Goal: Download file/media

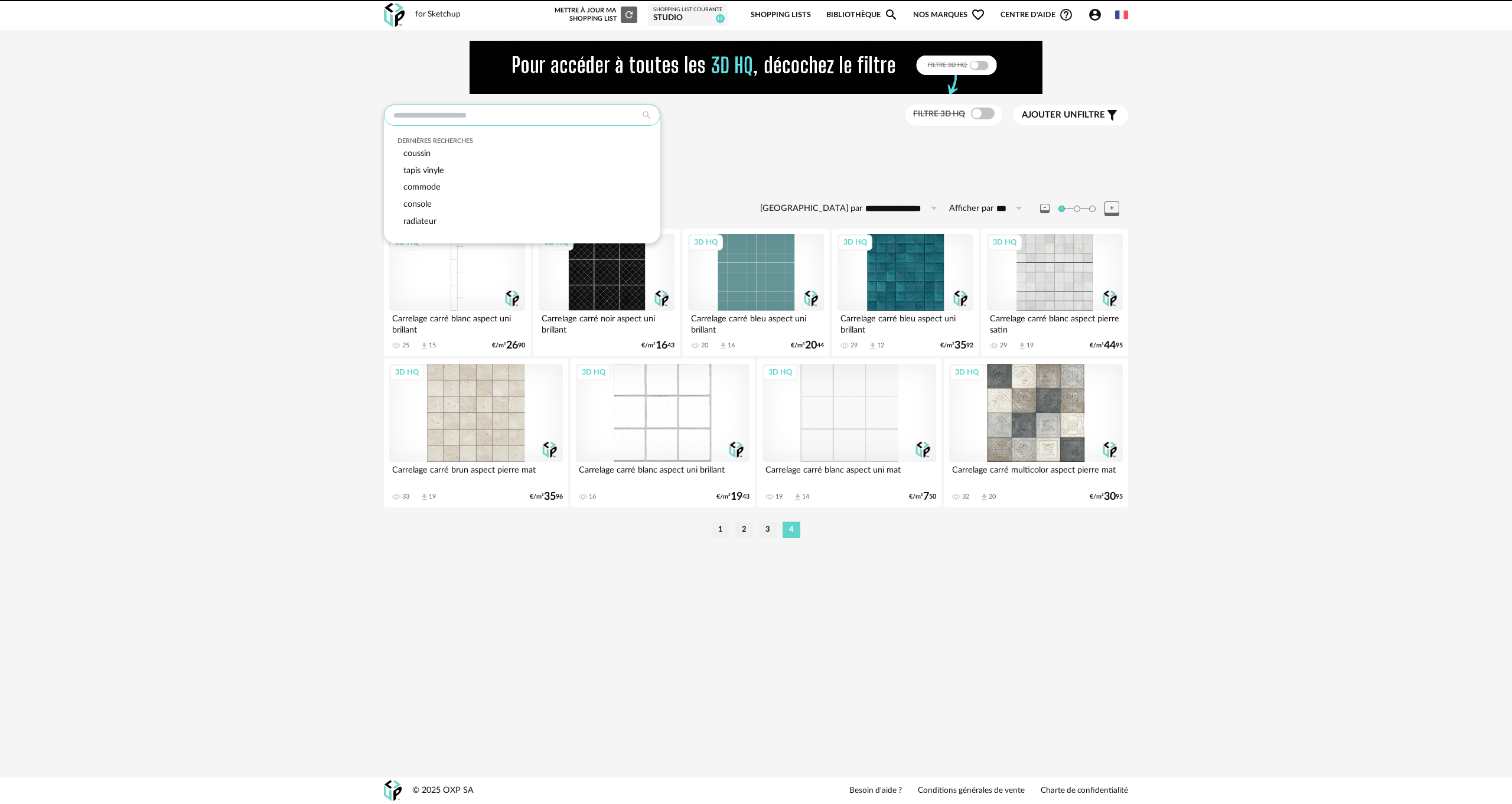
click at [398, 112] on input "text" at bounding box center [522, 115] width 276 height 21
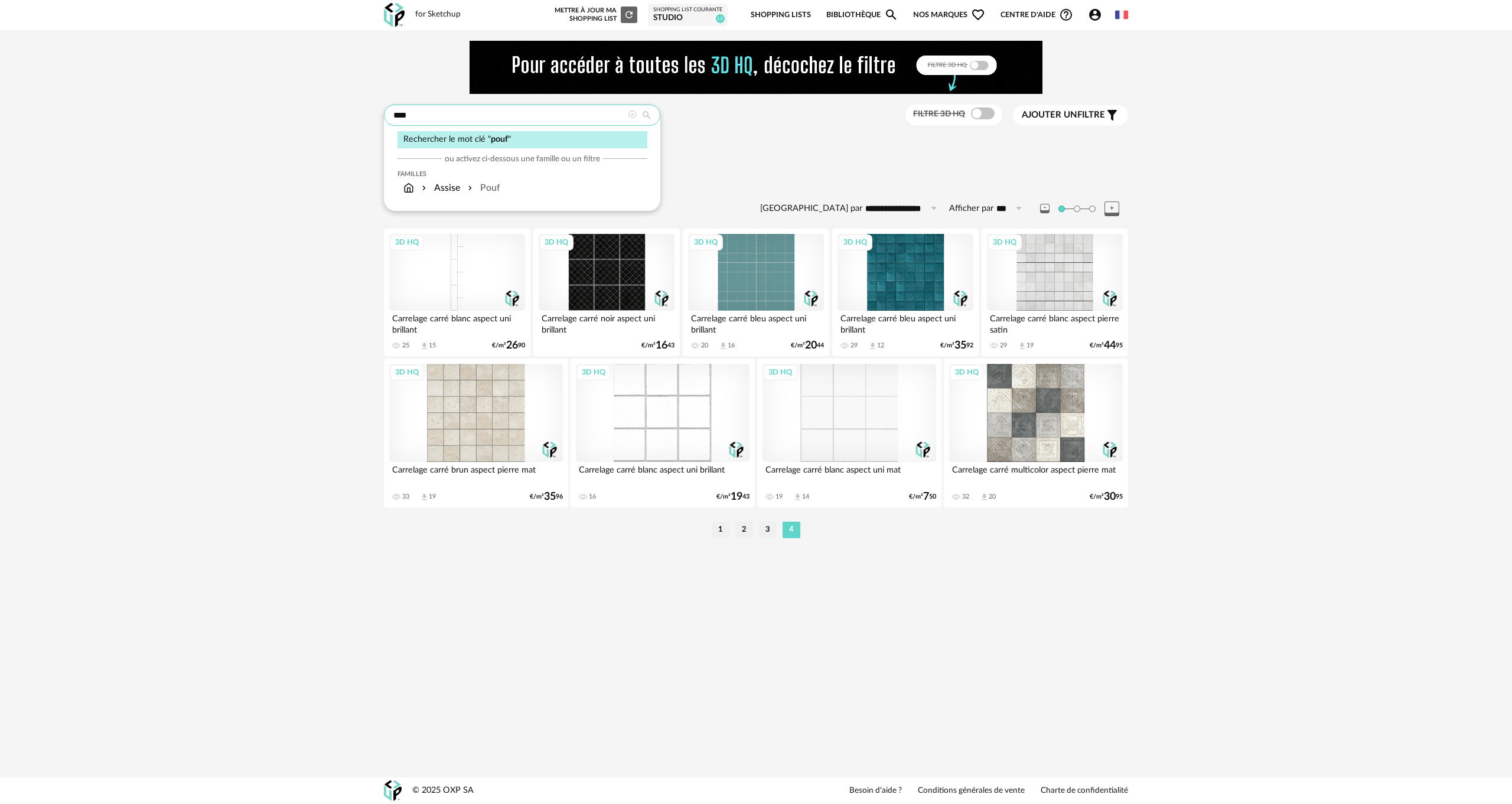
type input "****"
type input "**********"
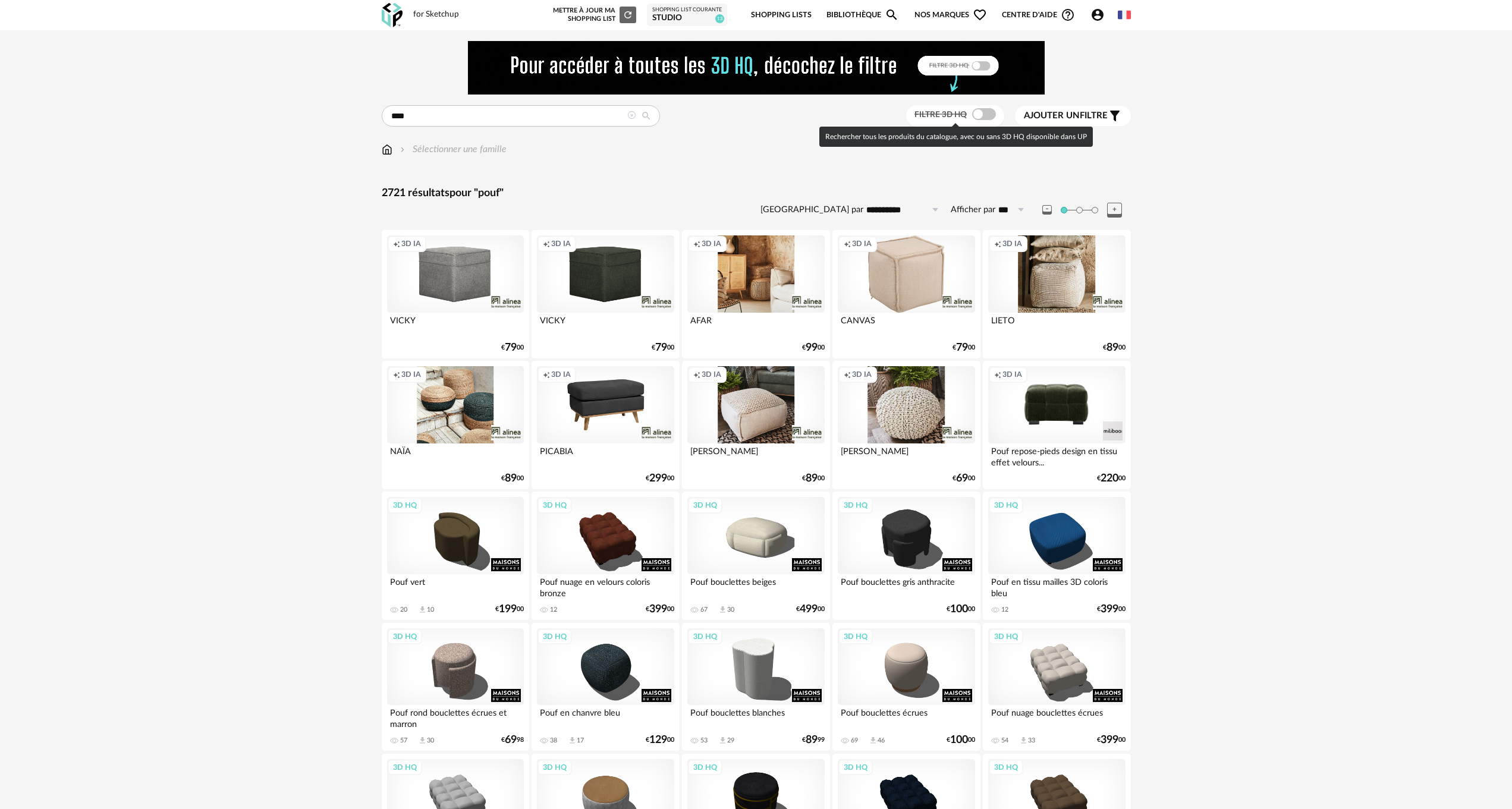
click at [989, 114] on span at bounding box center [984, 114] width 24 height 12
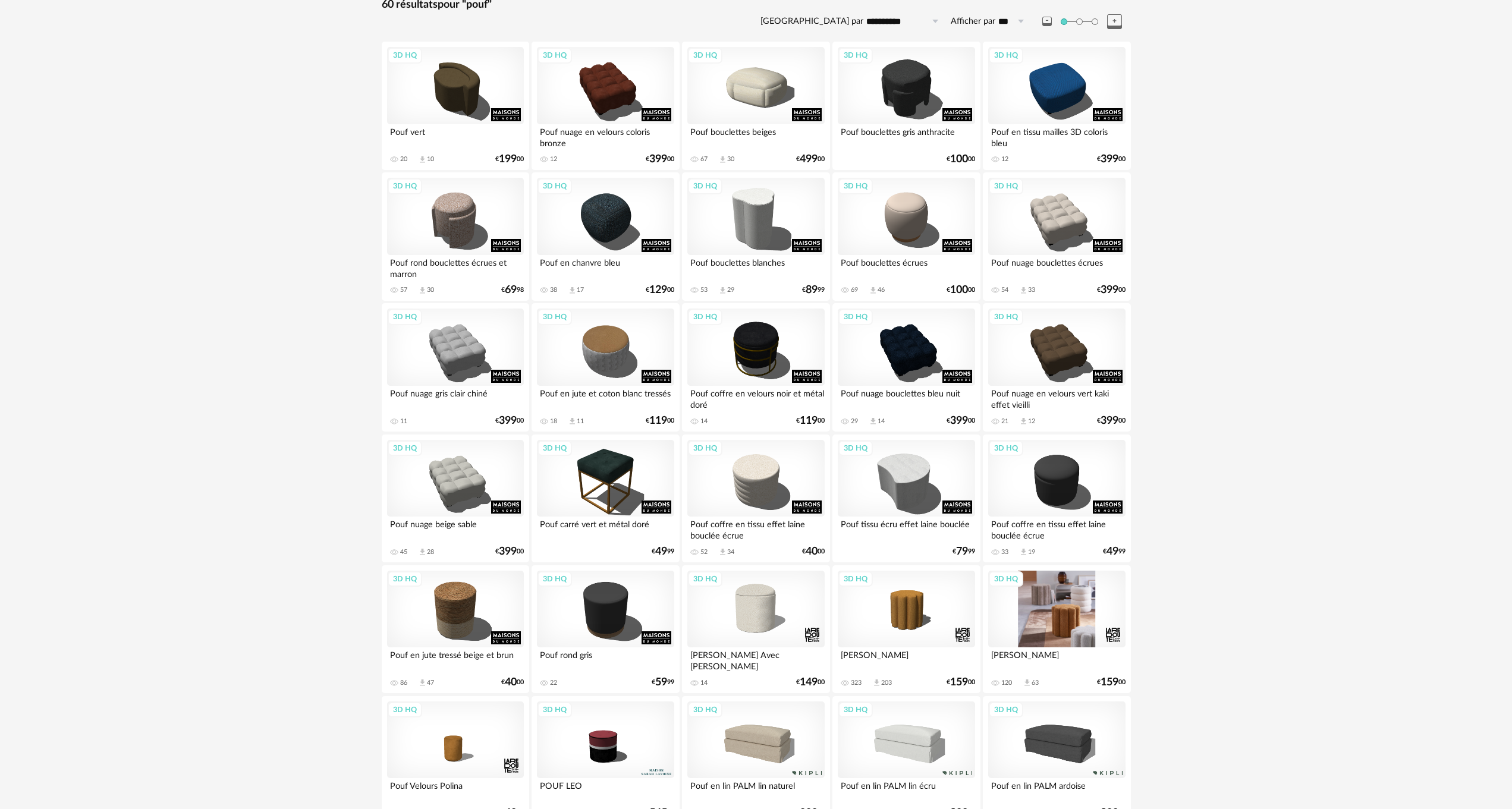
scroll to position [119, 0]
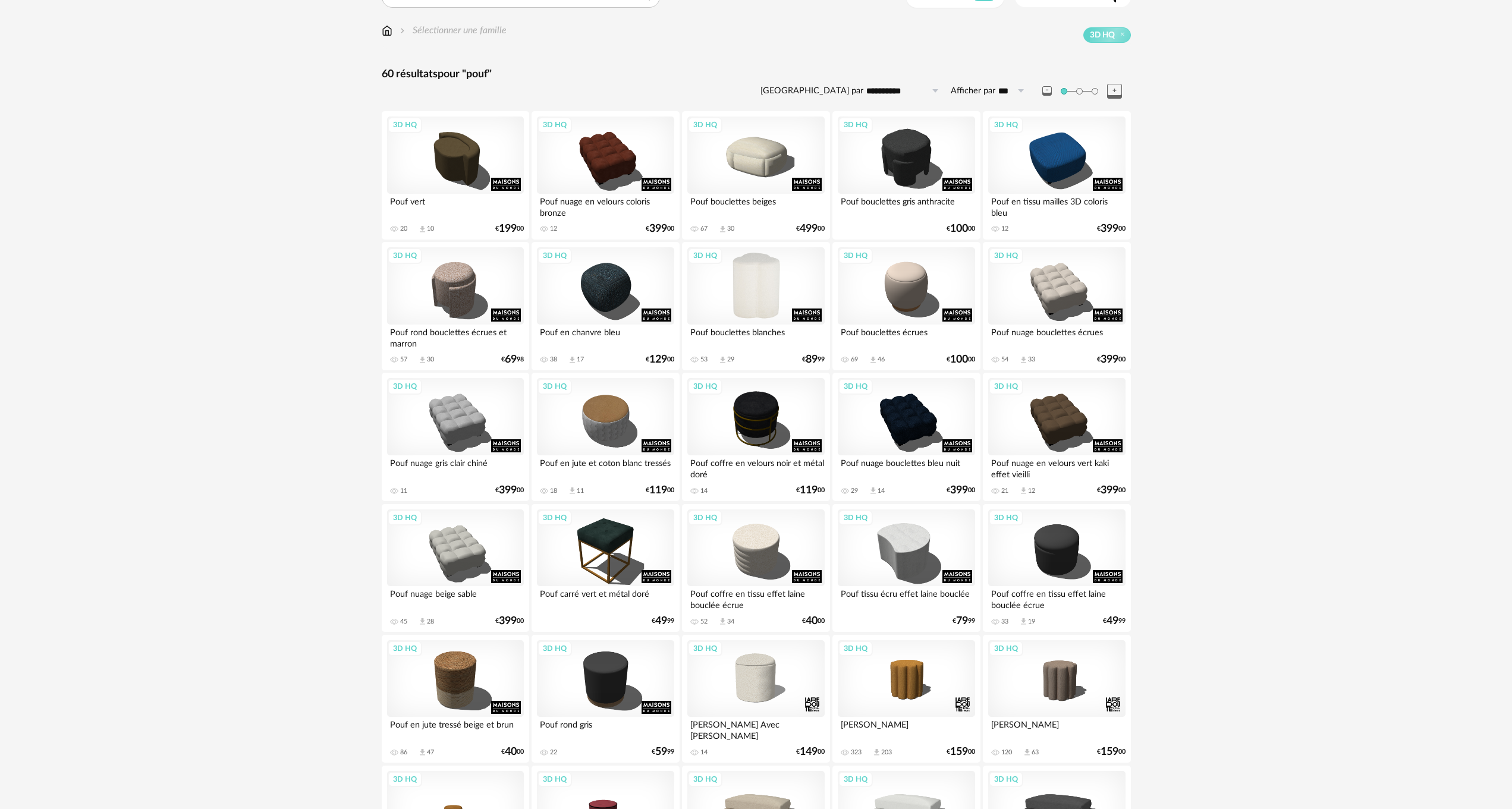
click at [757, 281] on div "3D HQ" at bounding box center [756, 286] width 137 height 77
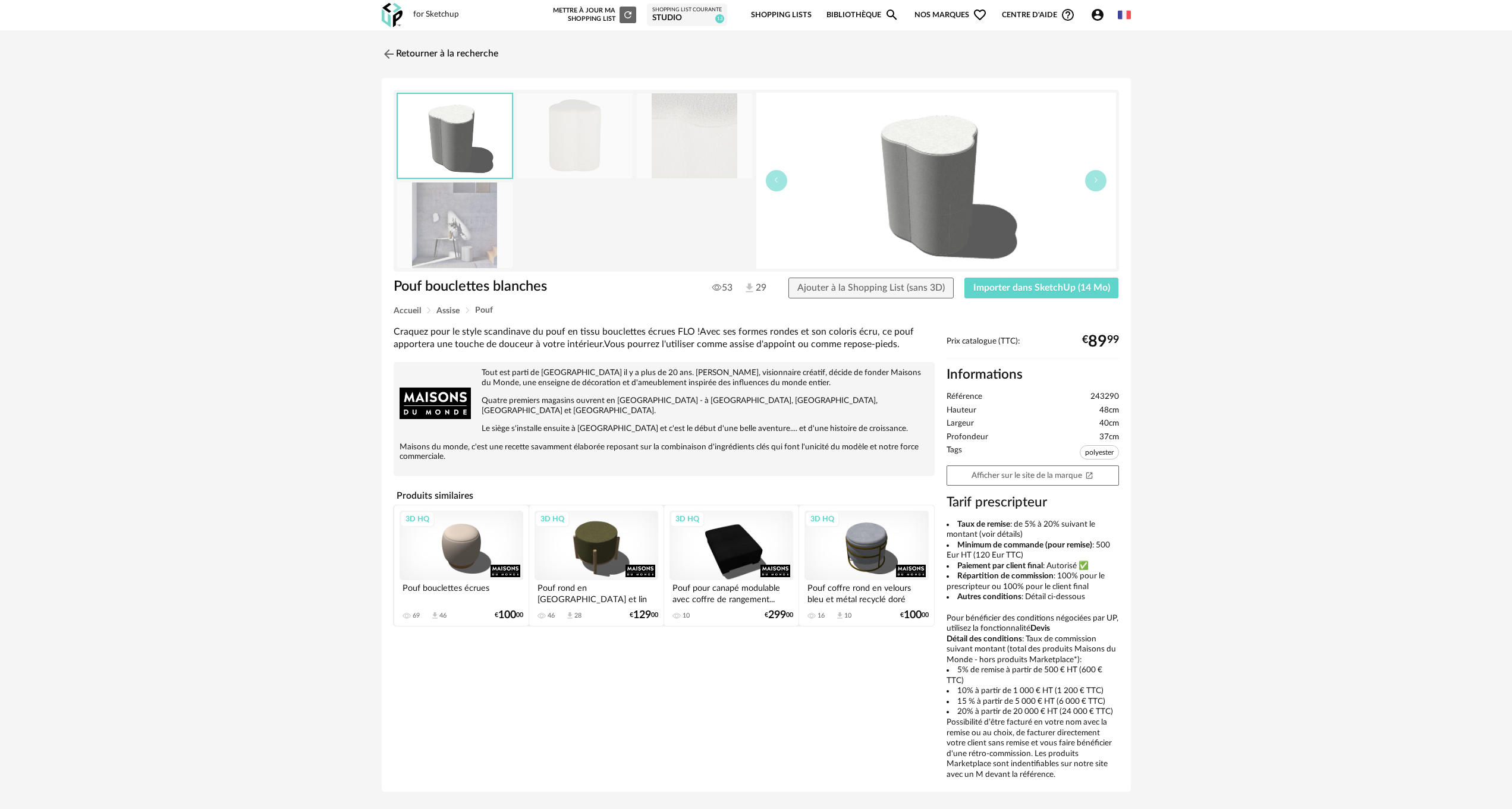
click at [559, 148] on img at bounding box center [574, 135] width 116 height 85
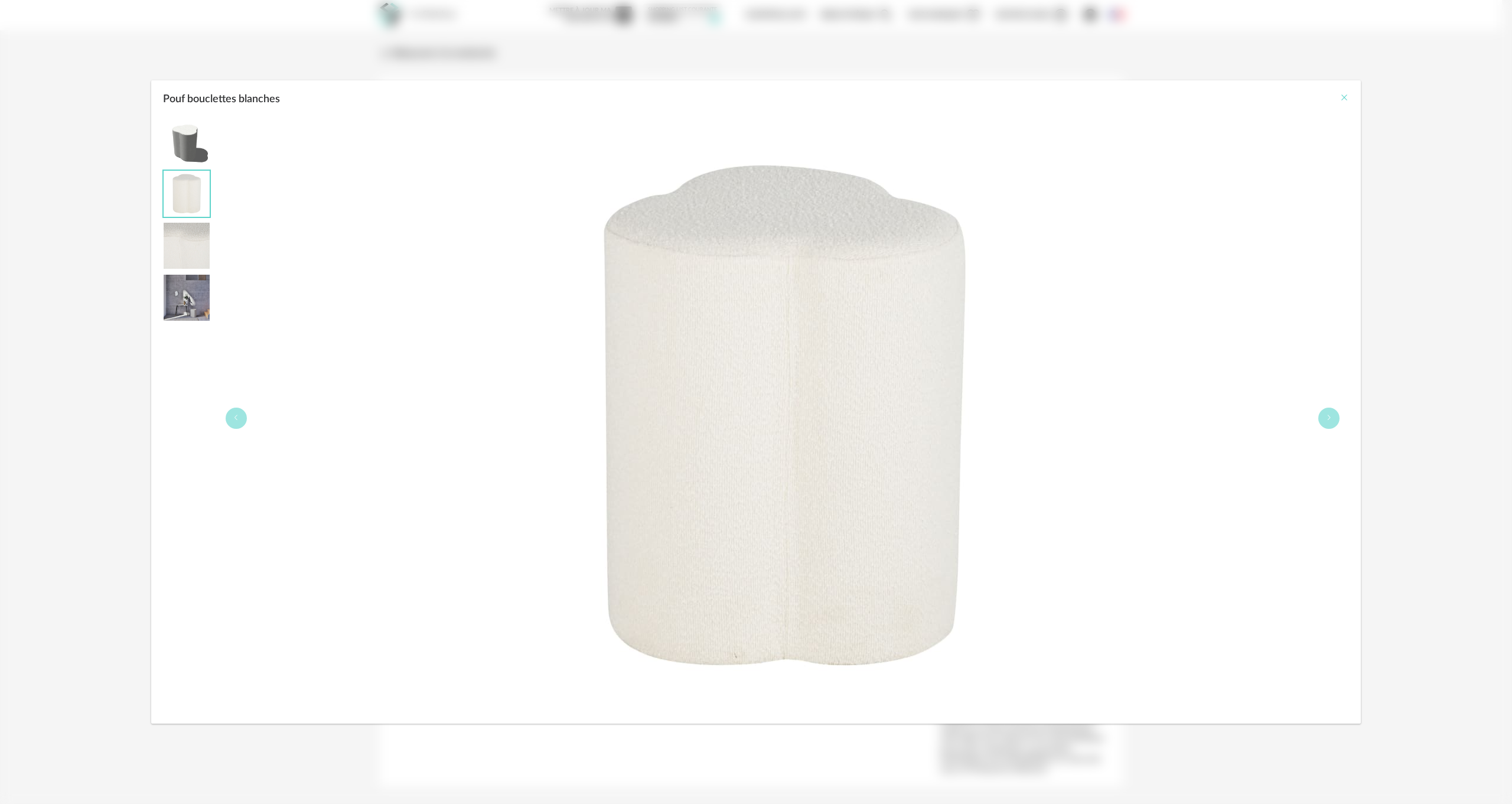
click at [1345, 98] on icon "Close" at bounding box center [1344, 97] width 10 height 10
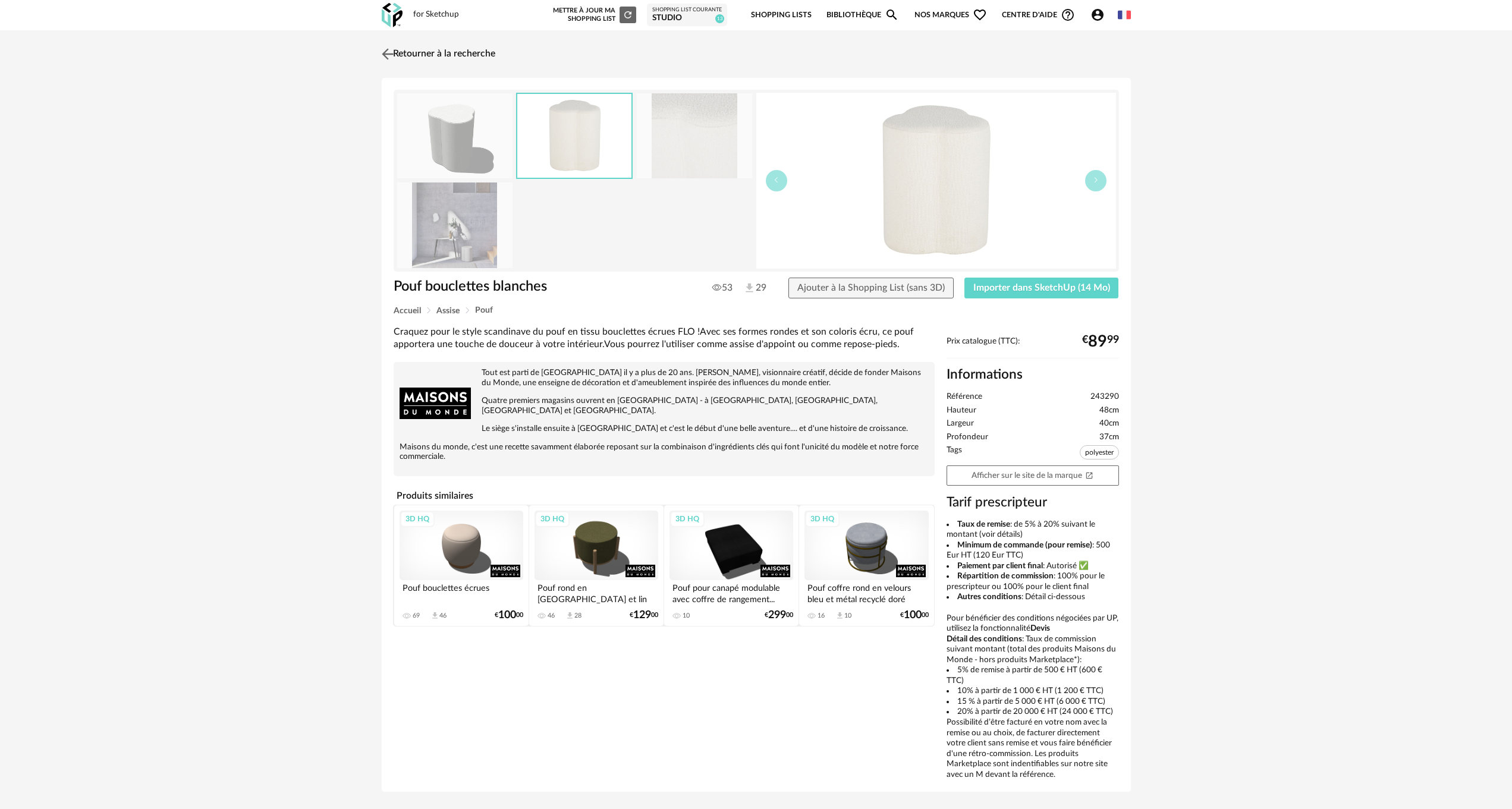
click at [393, 52] on img at bounding box center [387, 54] width 18 height 18
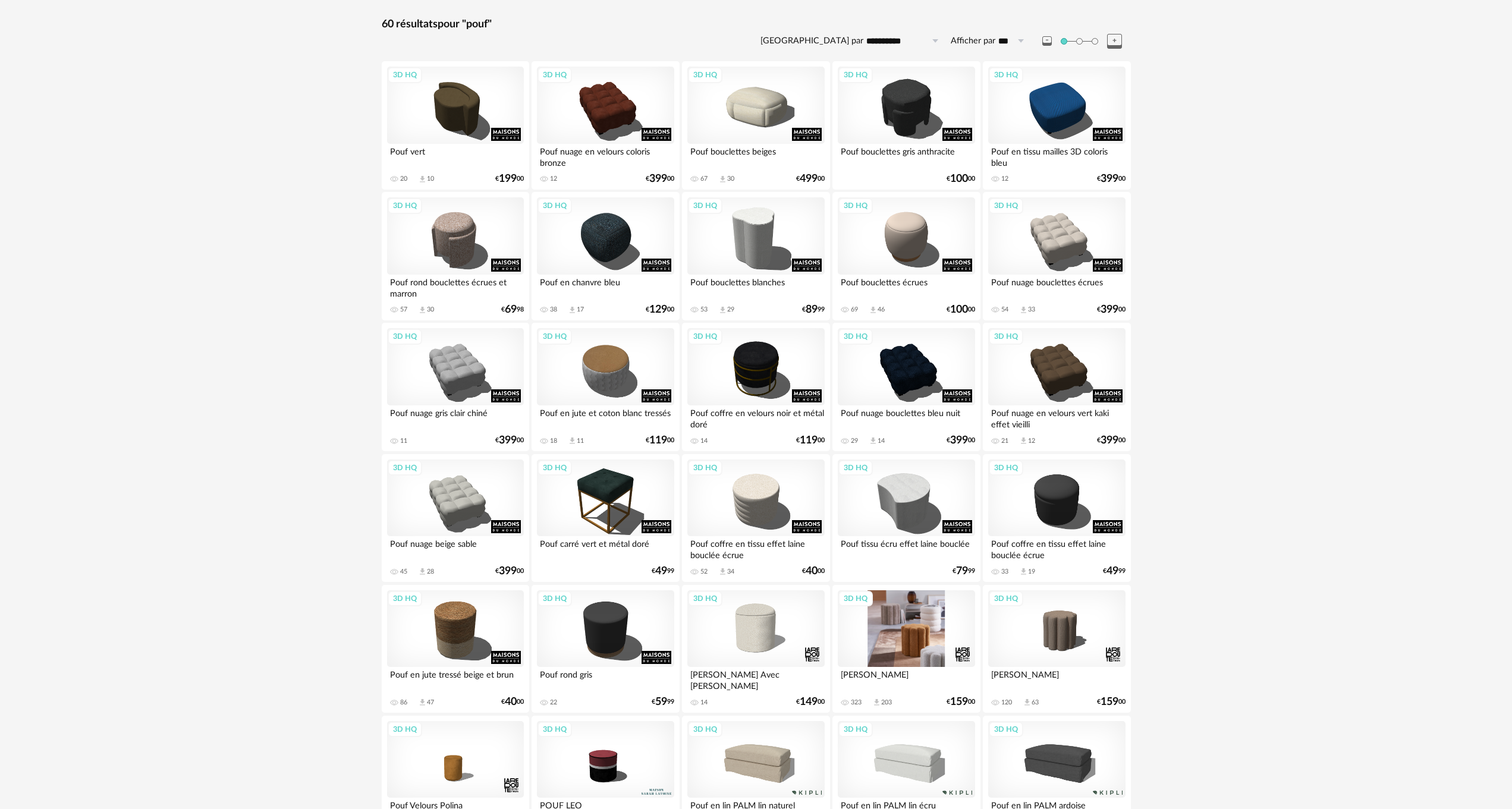
scroll to position [238, 0]
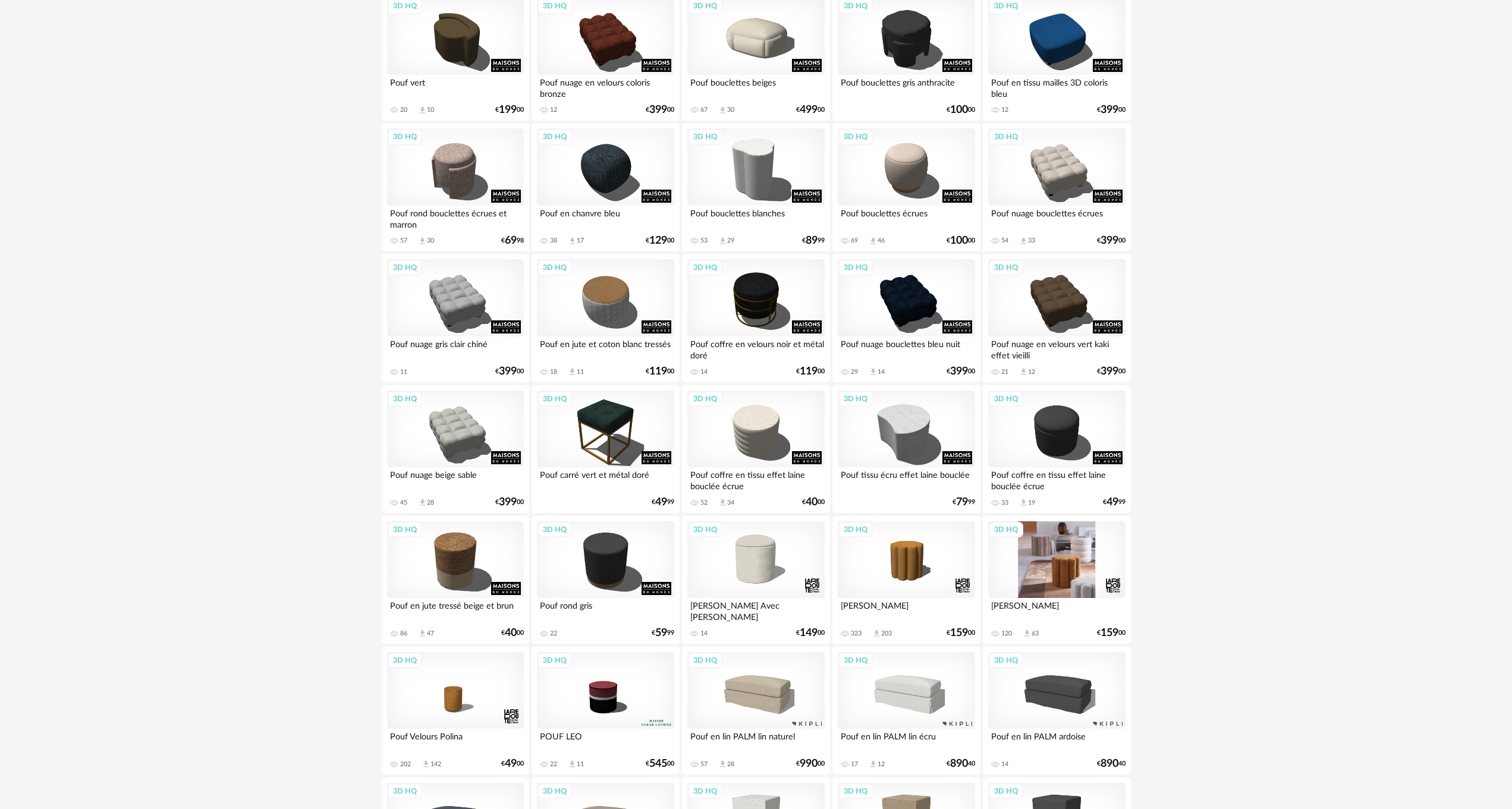
click at [1039, 544] on div "3D HQ" at bounding box center [1057, 560] width 137 height 77
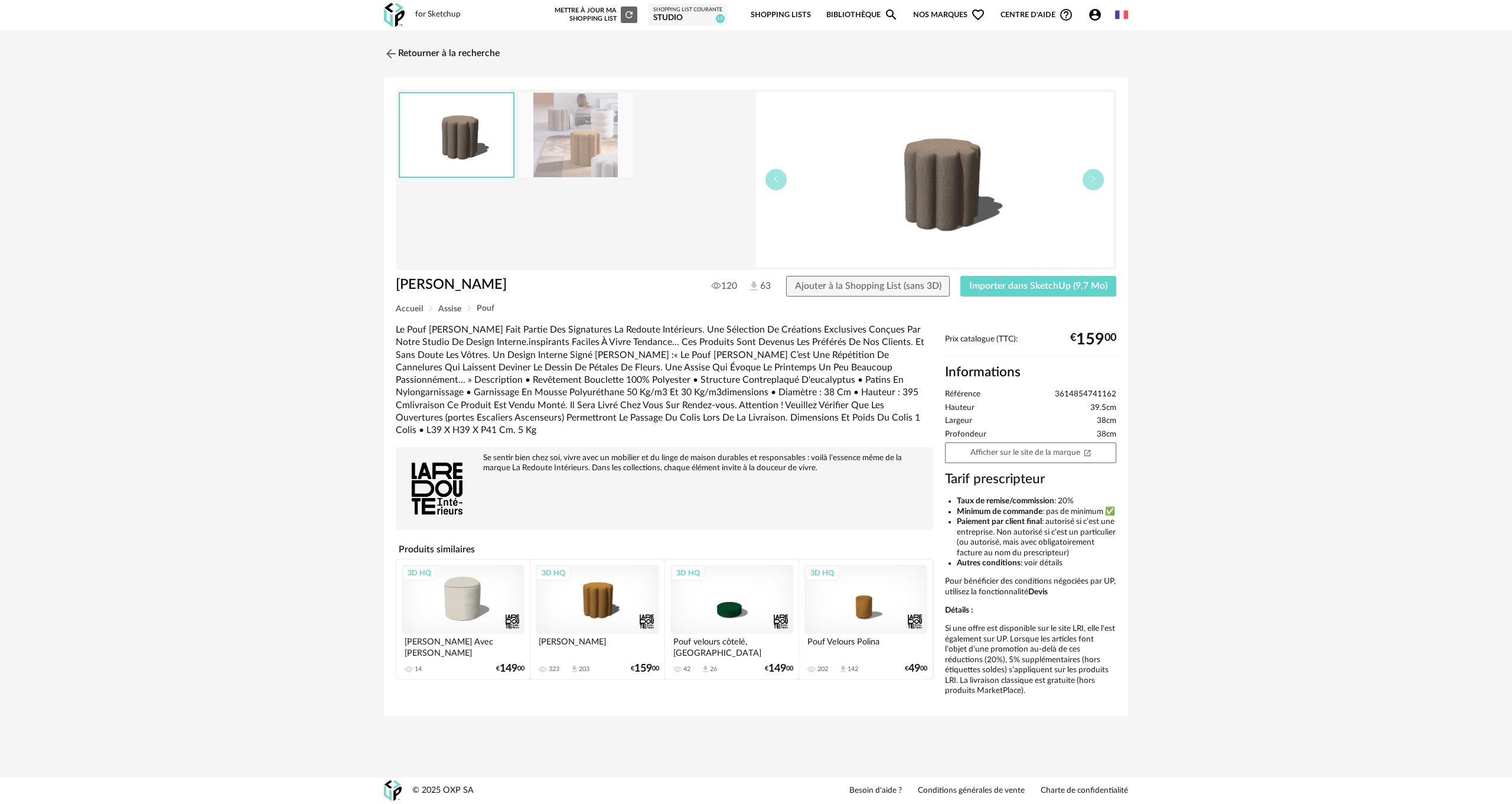
click at [563, 150] on img at bounding box center [575, 135] width 115 height 85
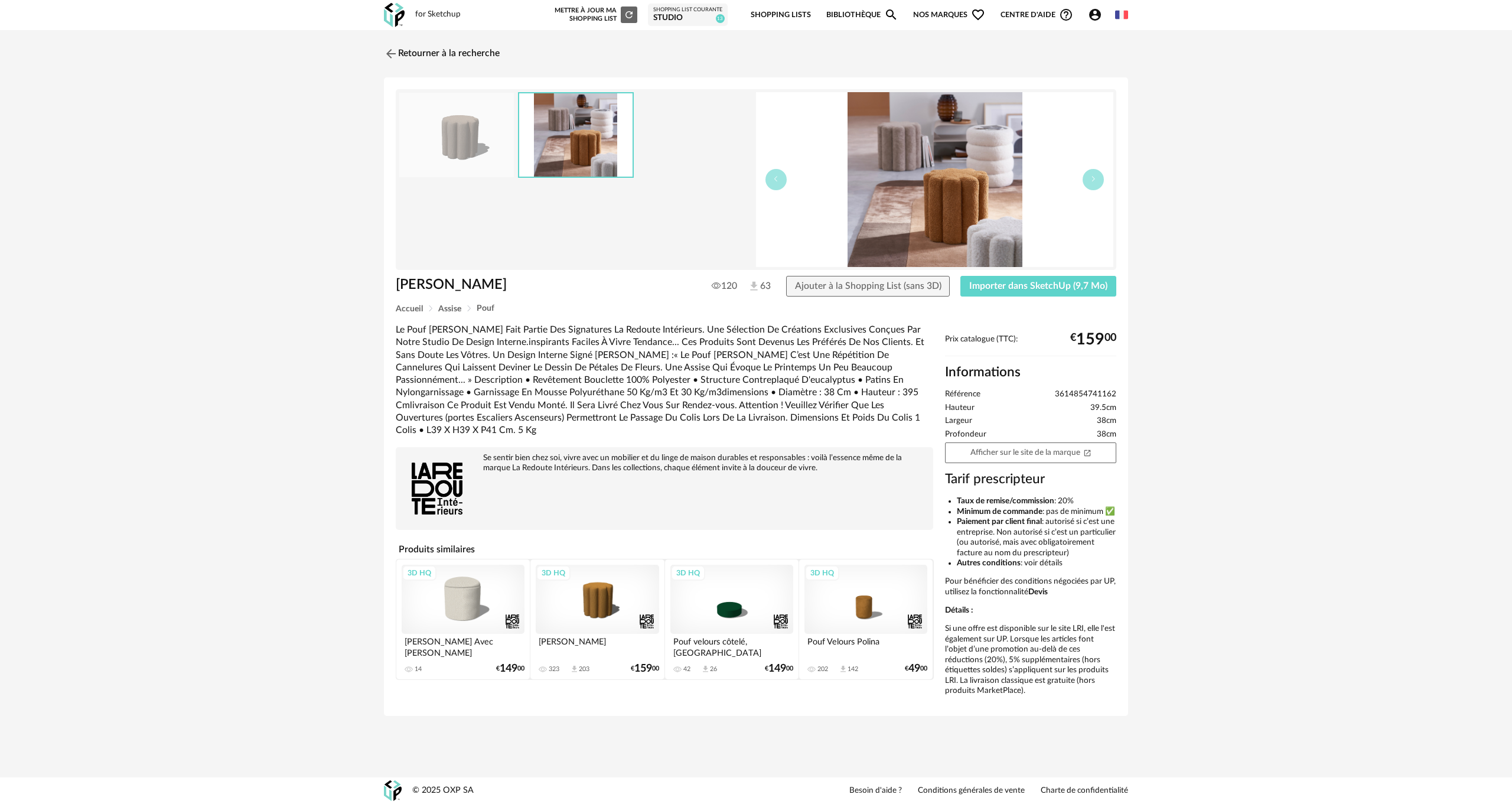
click at [563, 150] on img at bounding box center [575, 135] width 114 height 84
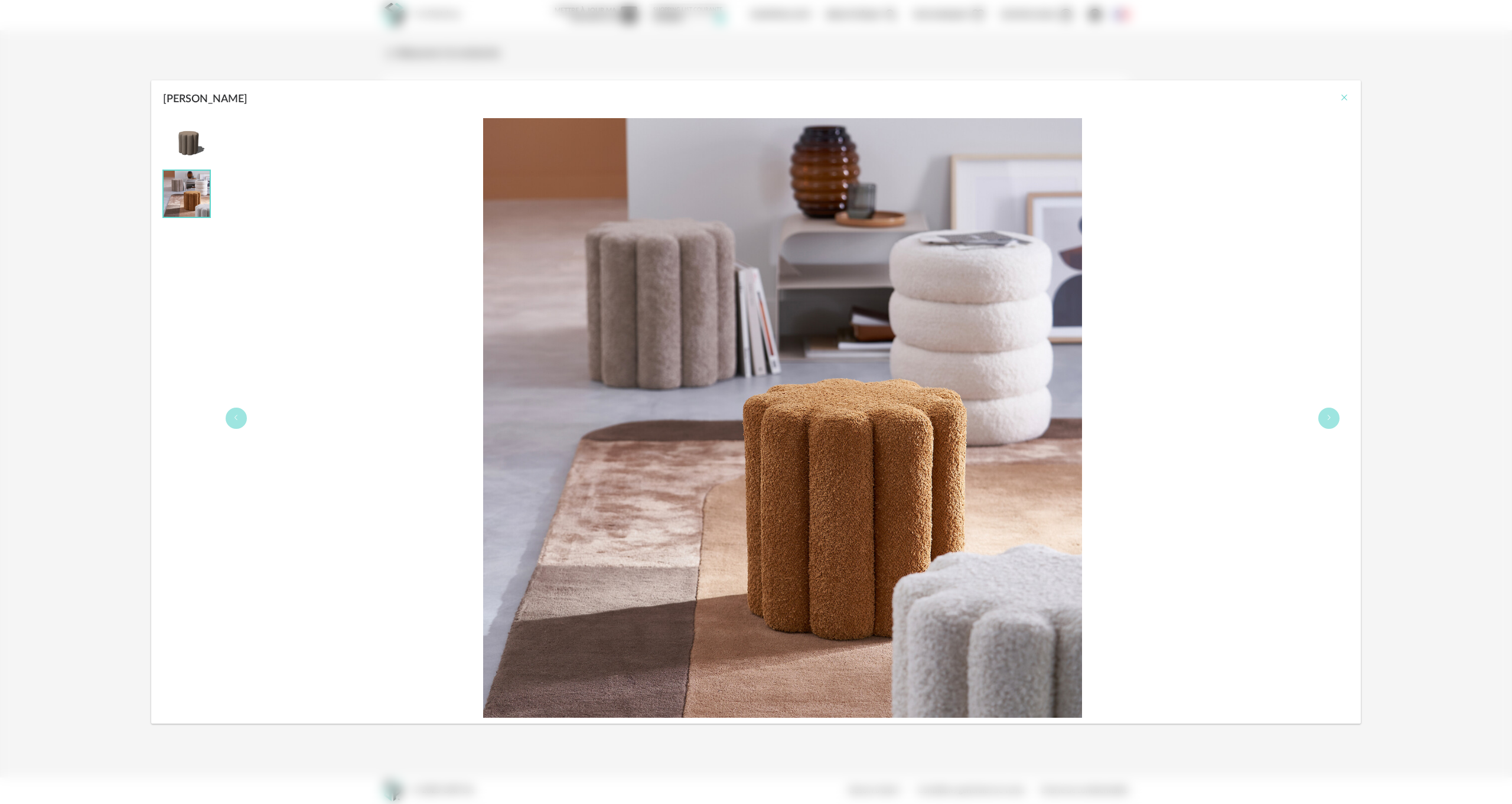
click at [1346, 96] on icon "Close" at bounding box center [1344, 97] width 10 height 10
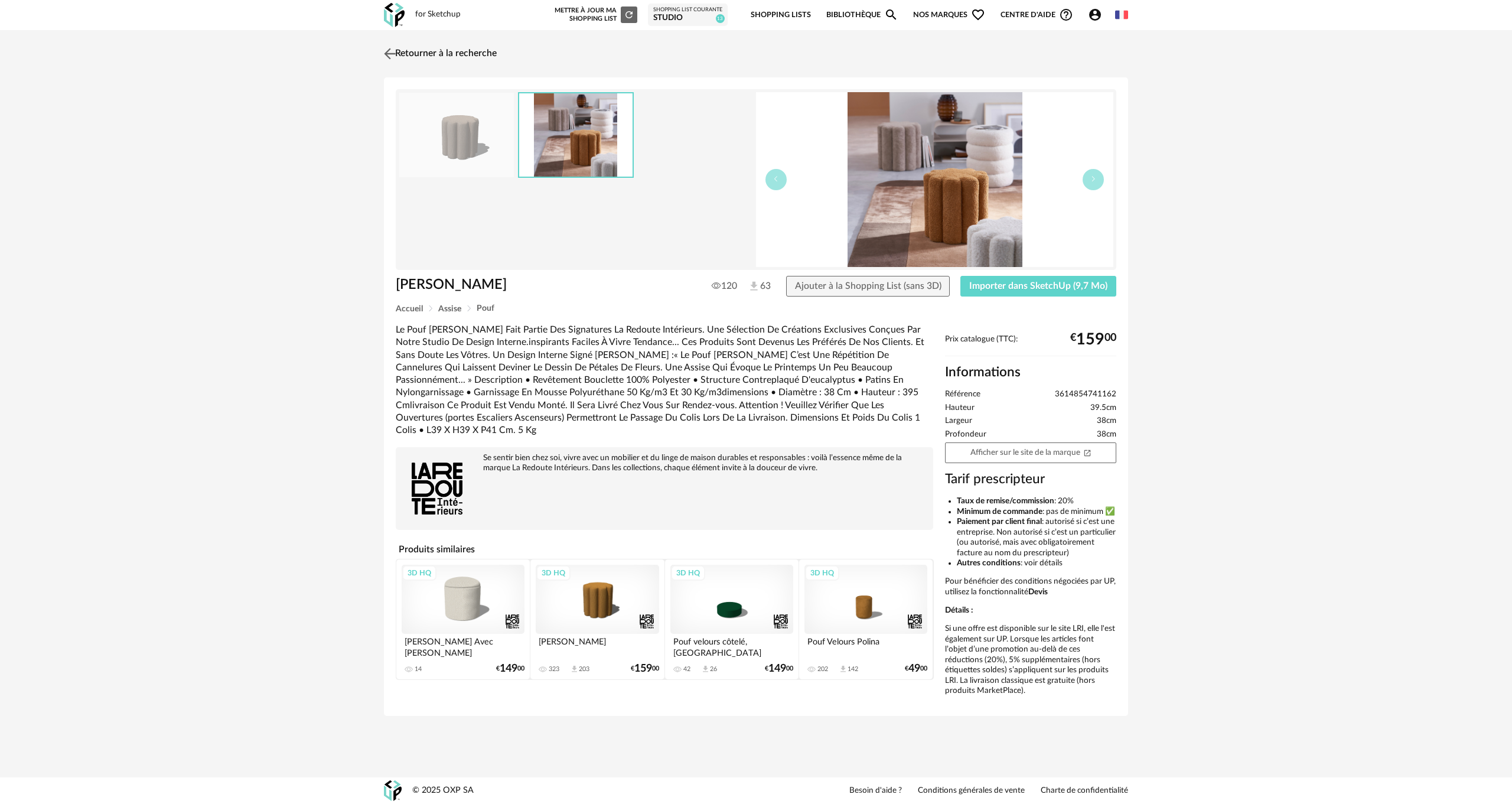
click at [390, 52] on img at bounding box center [390, 53] width 17 height 17
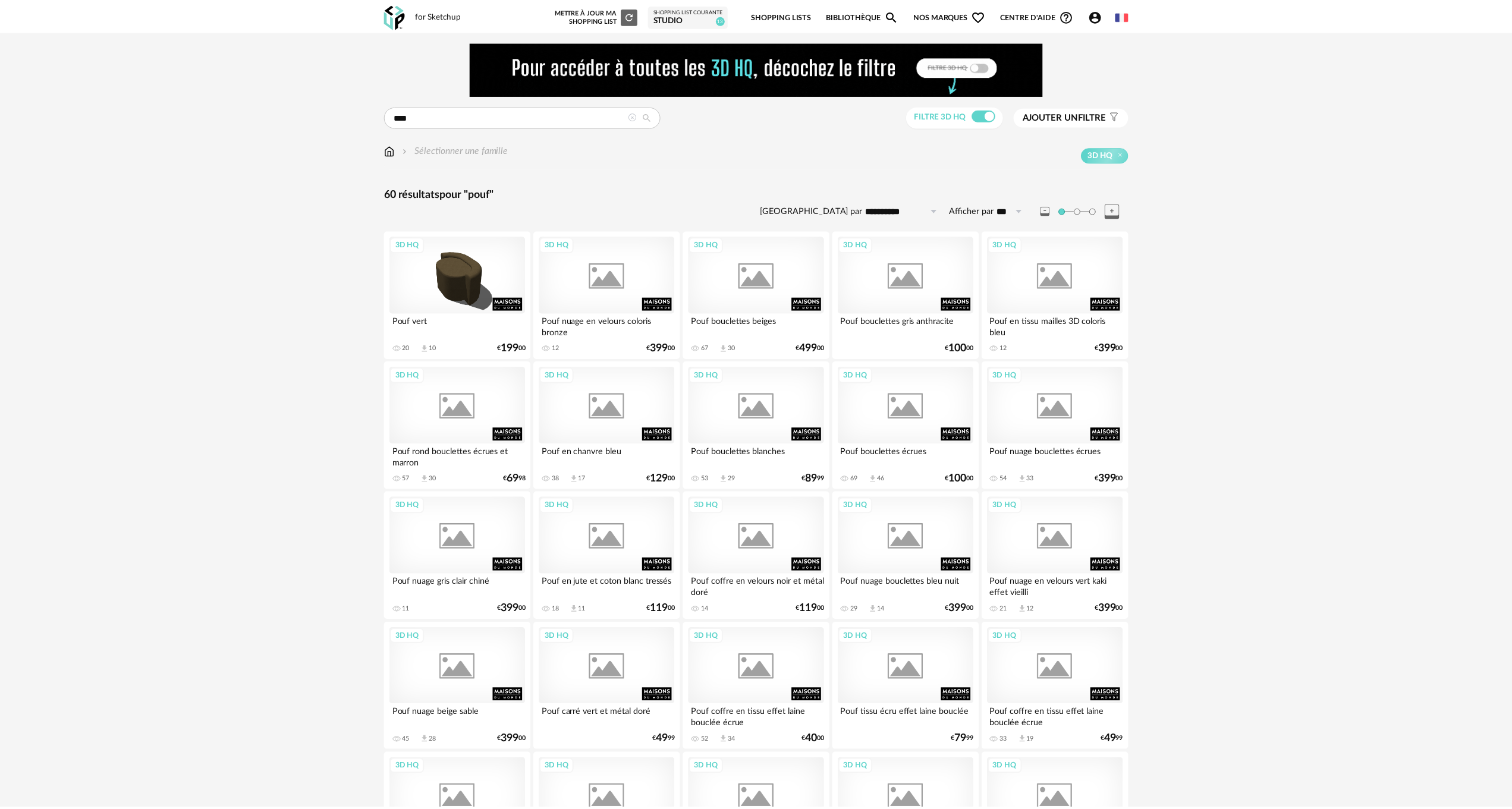
scroll to position [238, 0]
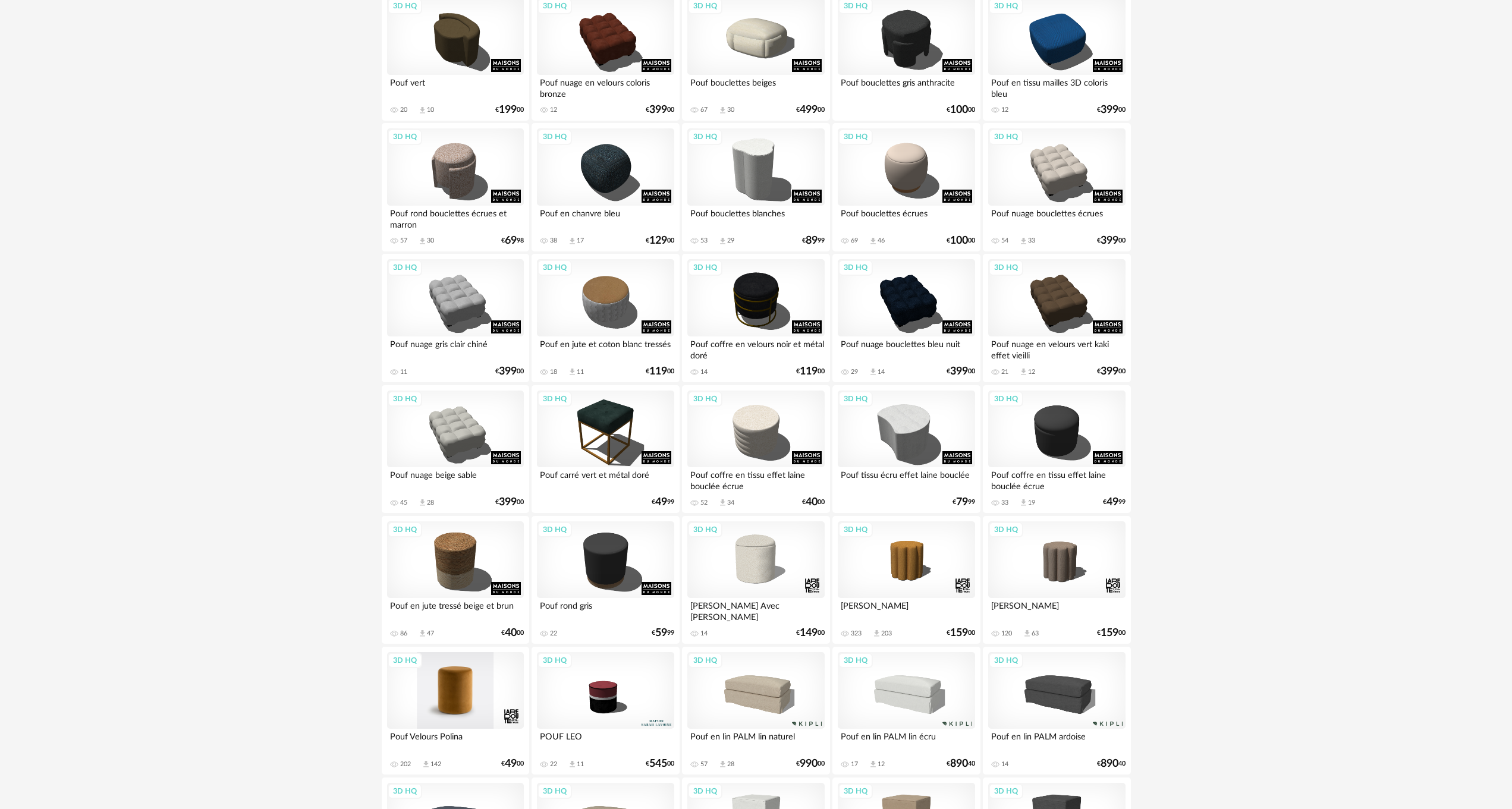
click at [443, 701] on div "3D HQ" at bounding box center [455, 691] width 137 height 77
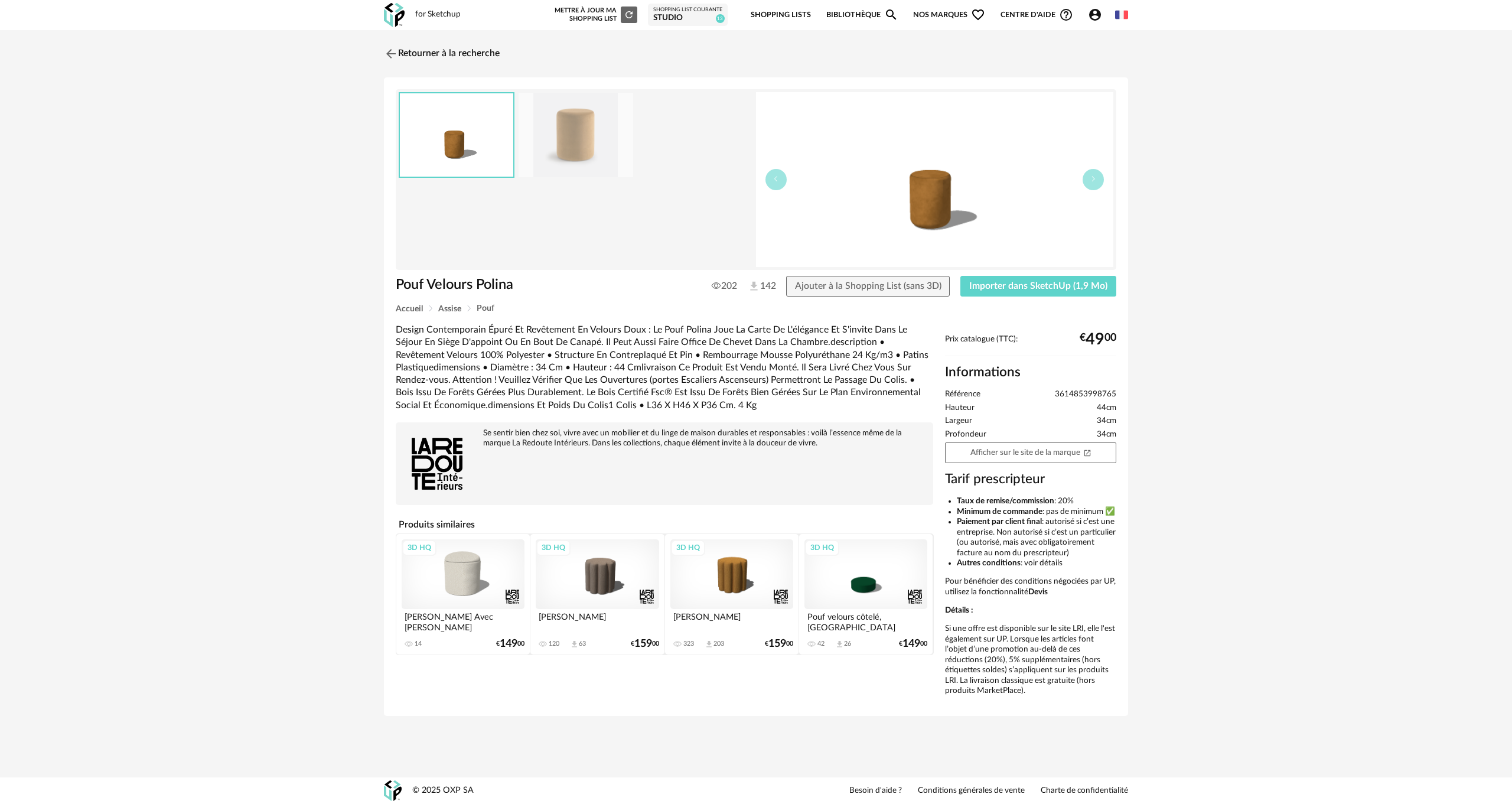
click at [575, 159] on img at bounding box center [575, 135] width 115 height 85
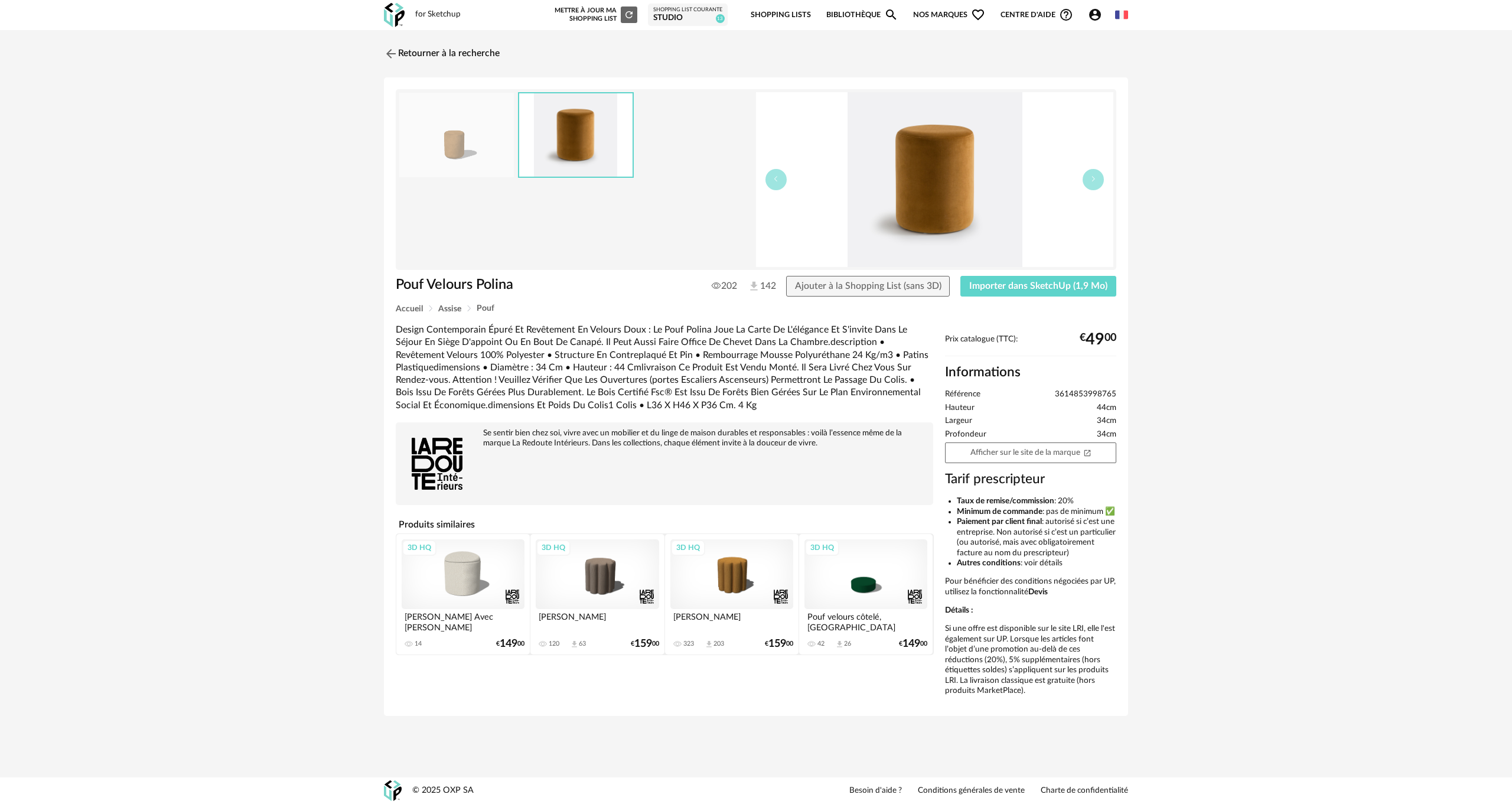
click at [575, 159] on img at bounding box center [575, 135] width 114 height 84
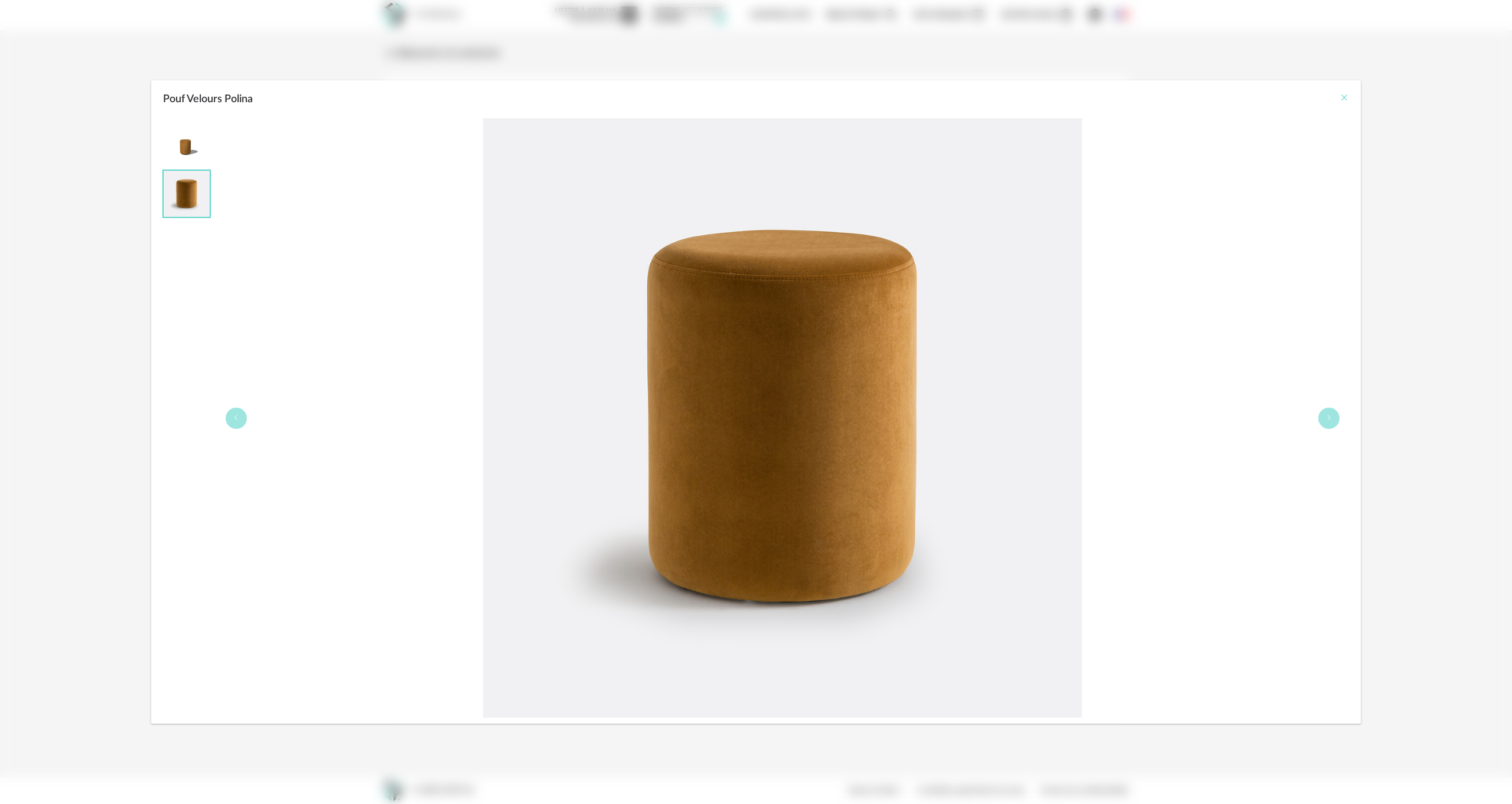
click at [1344, 99] on icon "Close" at bounding box center [1344, 97] width 10 height 10
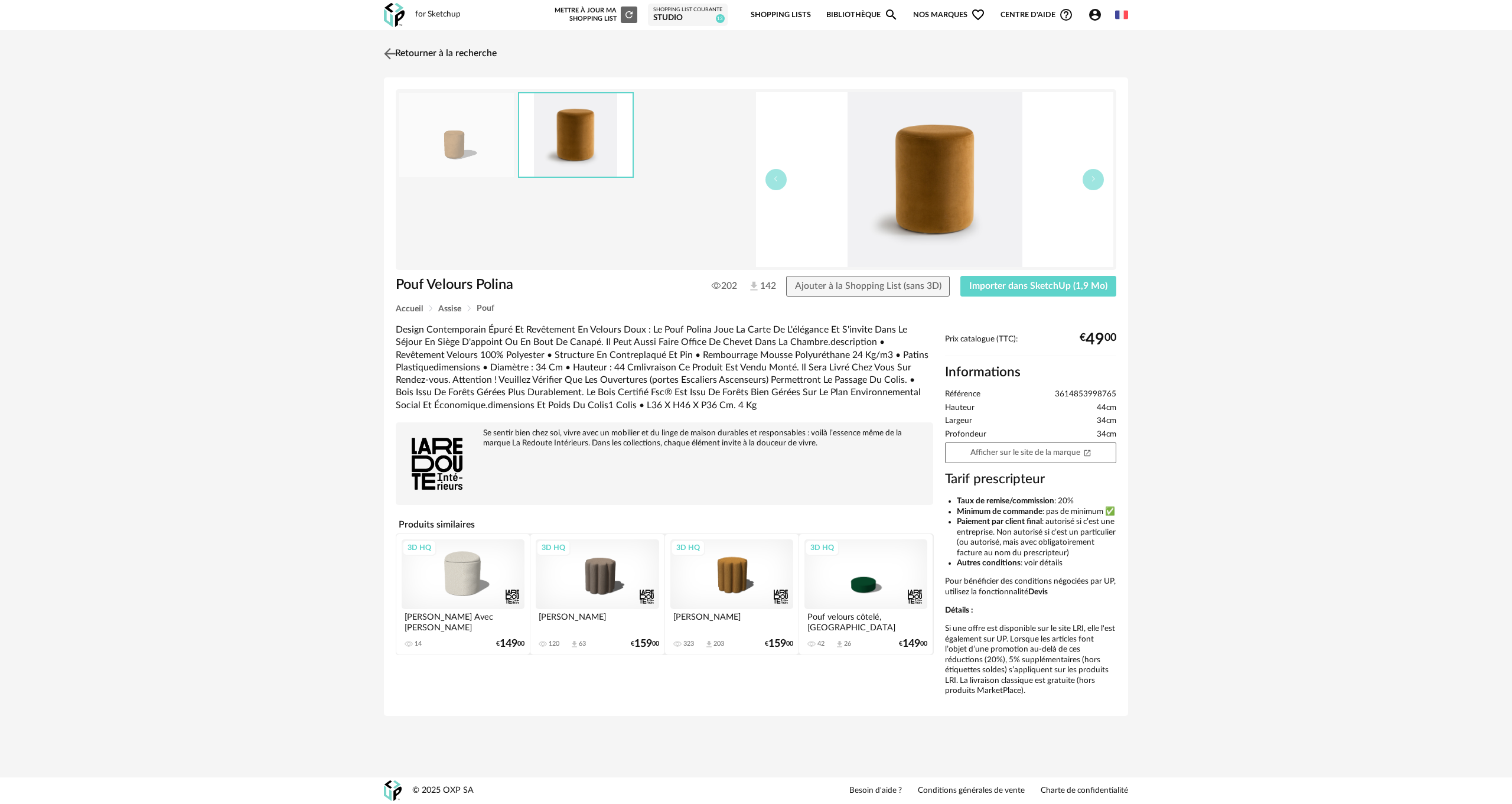
click at [396, 53] on img at bounding box center [390, 53] width 17 height 17
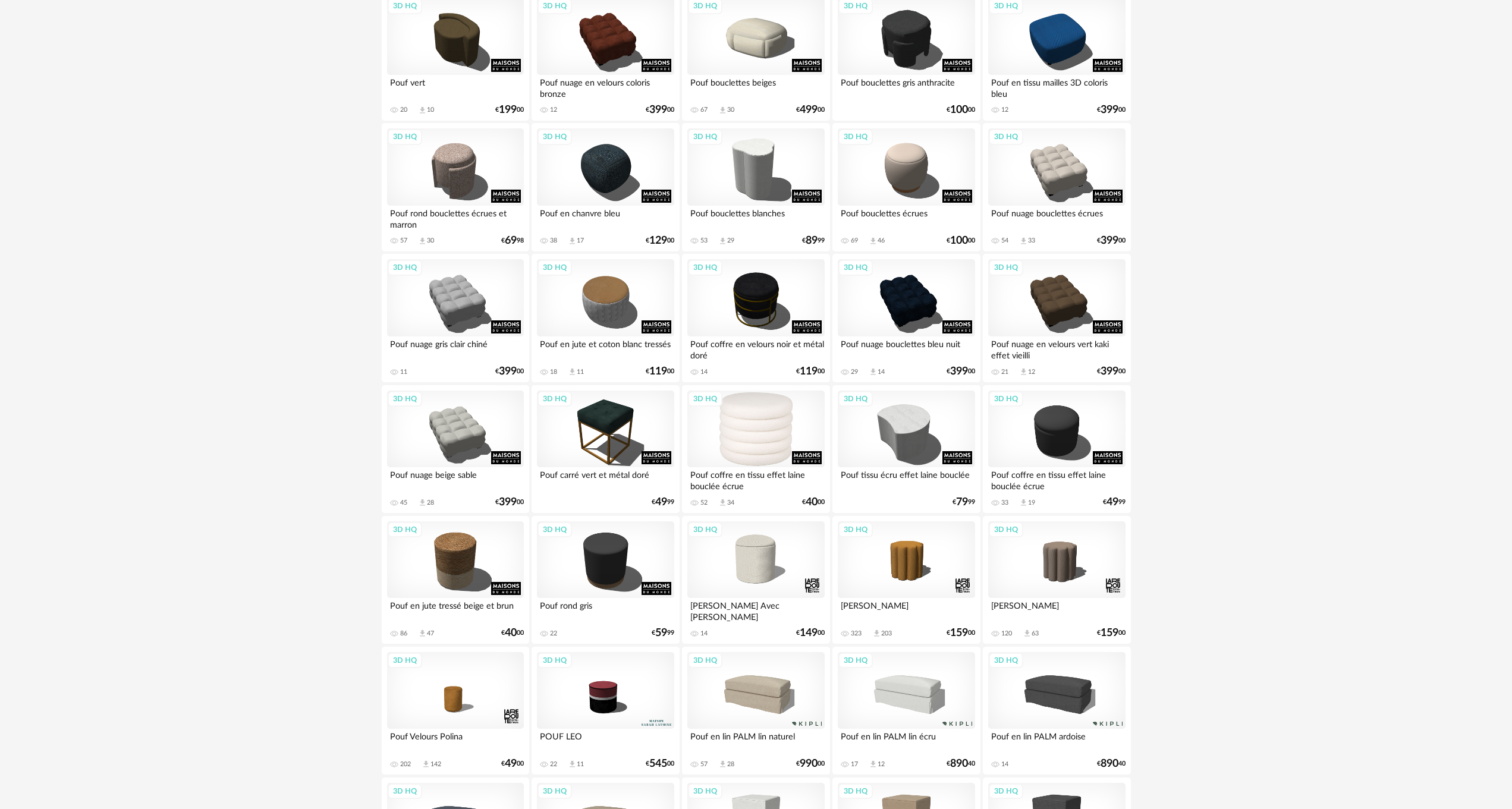
click at [762, 424] on div "3D HQ" at bounding box center [756, 429] width 137 height 77
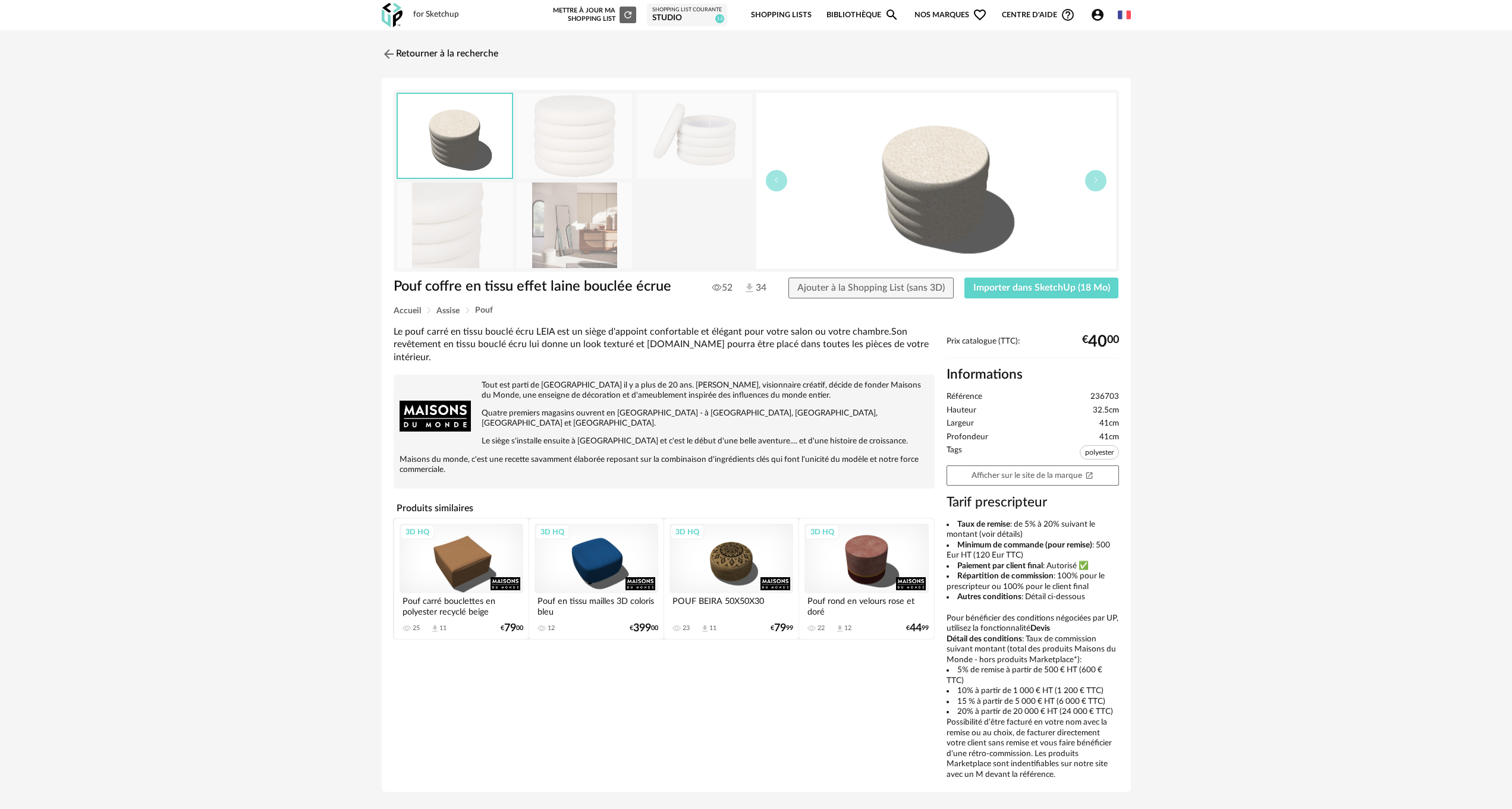
click at [593, 148] on img at bounding box center [574, 135] width 116 height 85
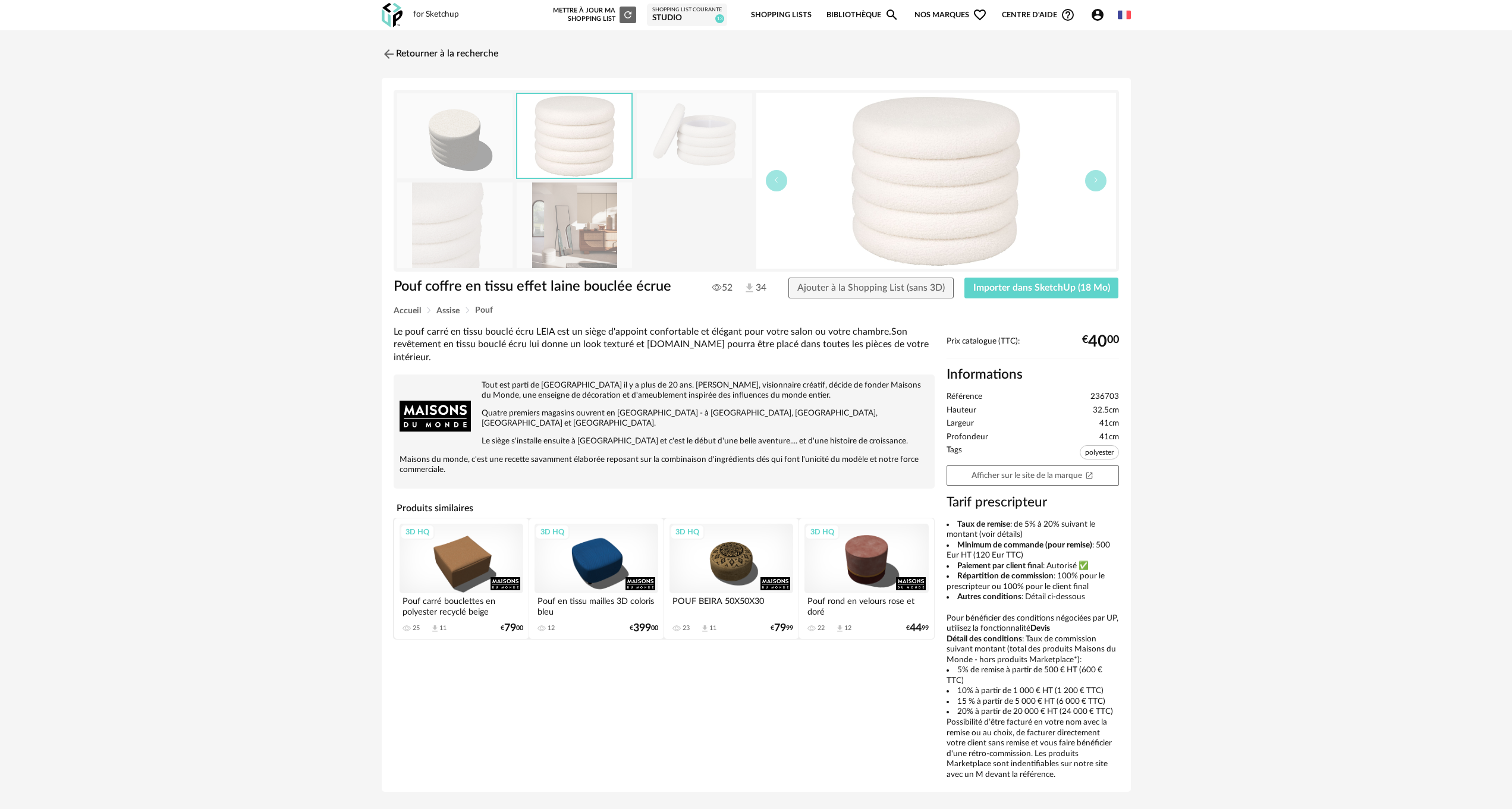
click at [593, 148] on img at bounding box center [574, 135] width 114 height 84
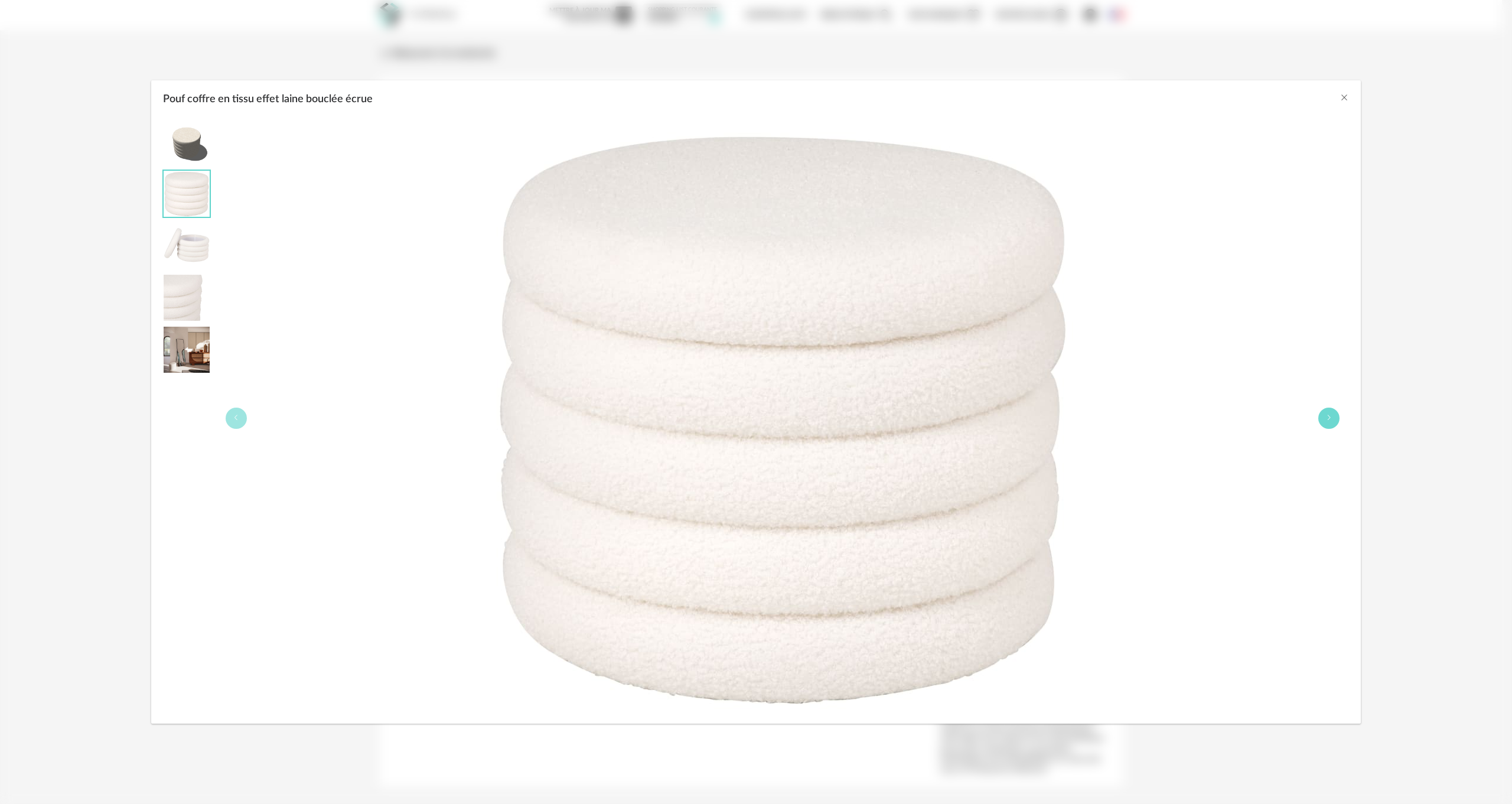
click at [1323, 413] on button "Pouf coffre en tissu effet laine bouclée écrue" at bounding box center [1329, 418] width 21 height 21
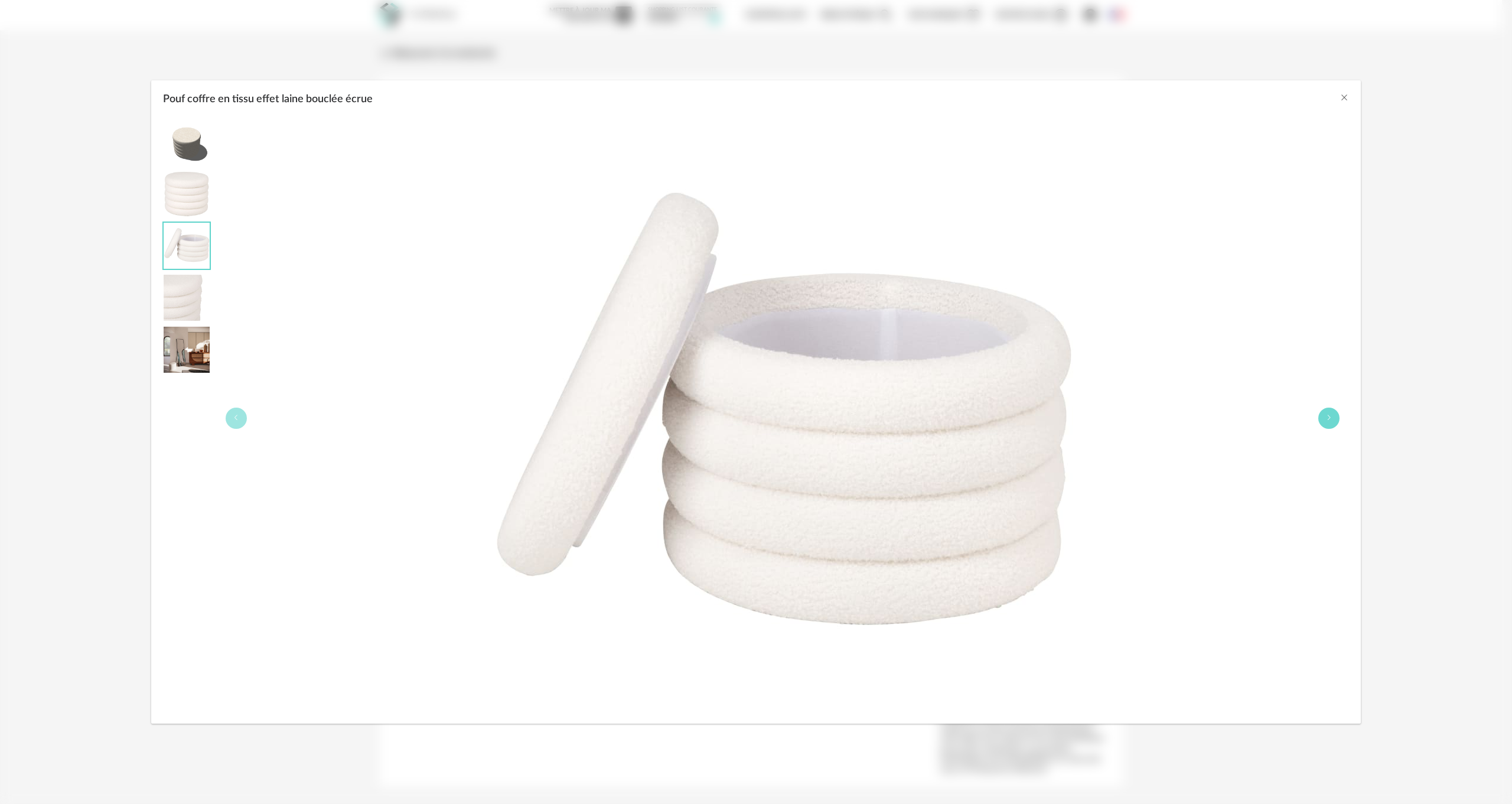
click at [1323, 413] on button "Pouf coffre en tissu effet laine bouclée écrue" at bounding box center [1329, 418] width 21 height 21
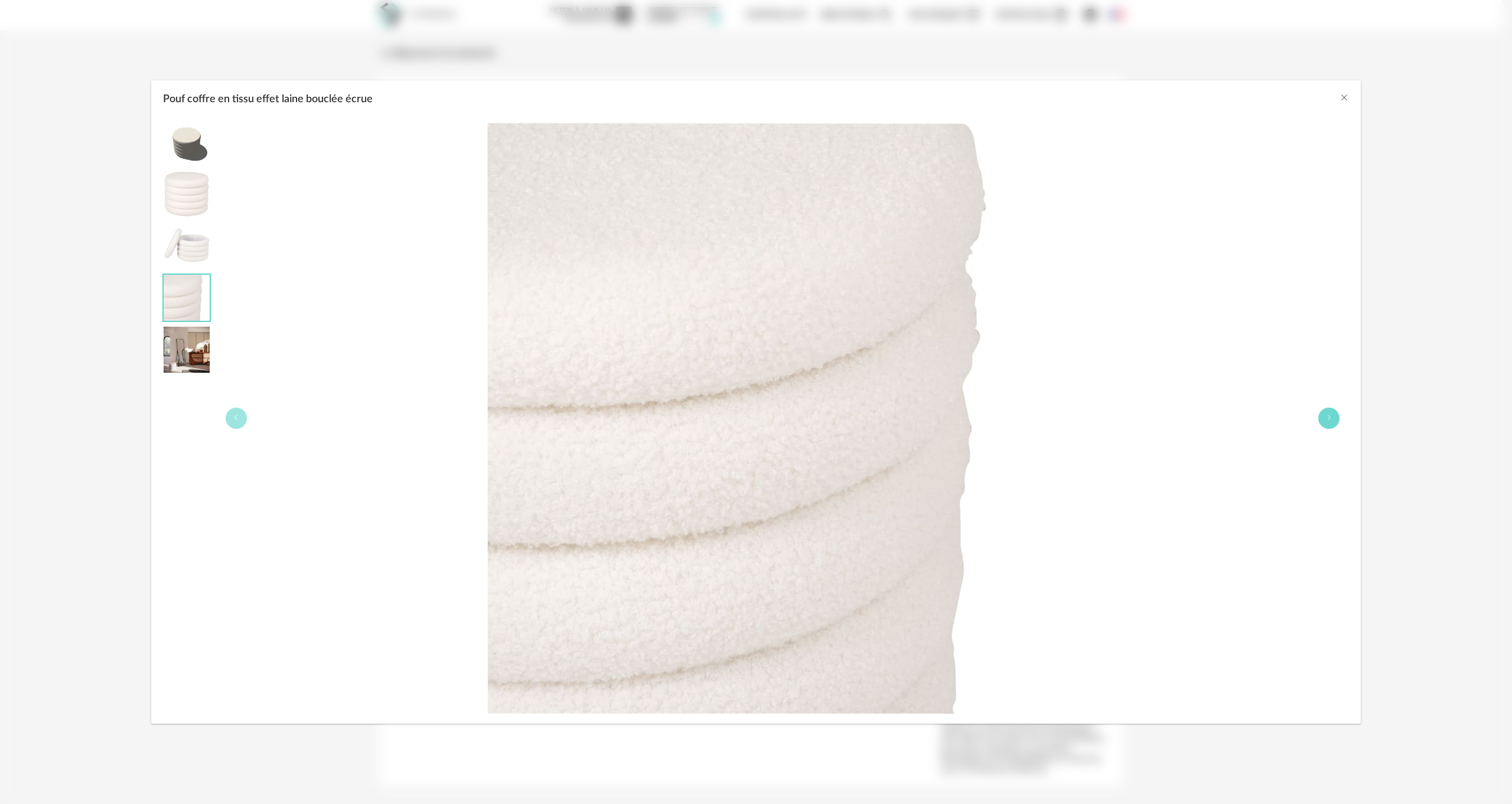
click at [1323, 413] on button "Pouf coffre en tissu effet laine bouclée écrue" at bounding box center [1329, 418] width 21 height 21
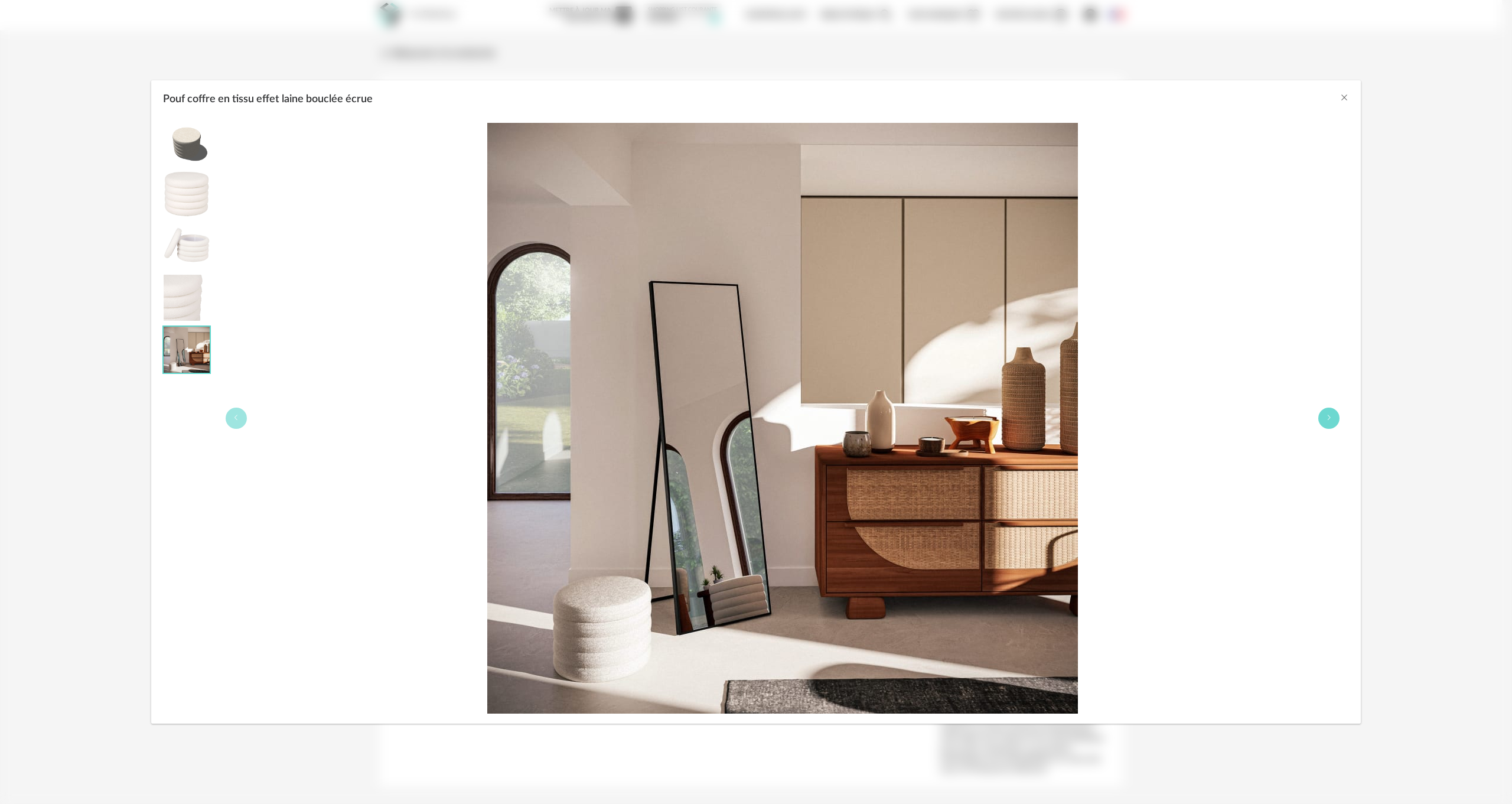
click at [1323, 413] on button "Pouf coffre en tissu effet laine bouclée écrue" at bounding box center [1329, 418] width 21 height 21
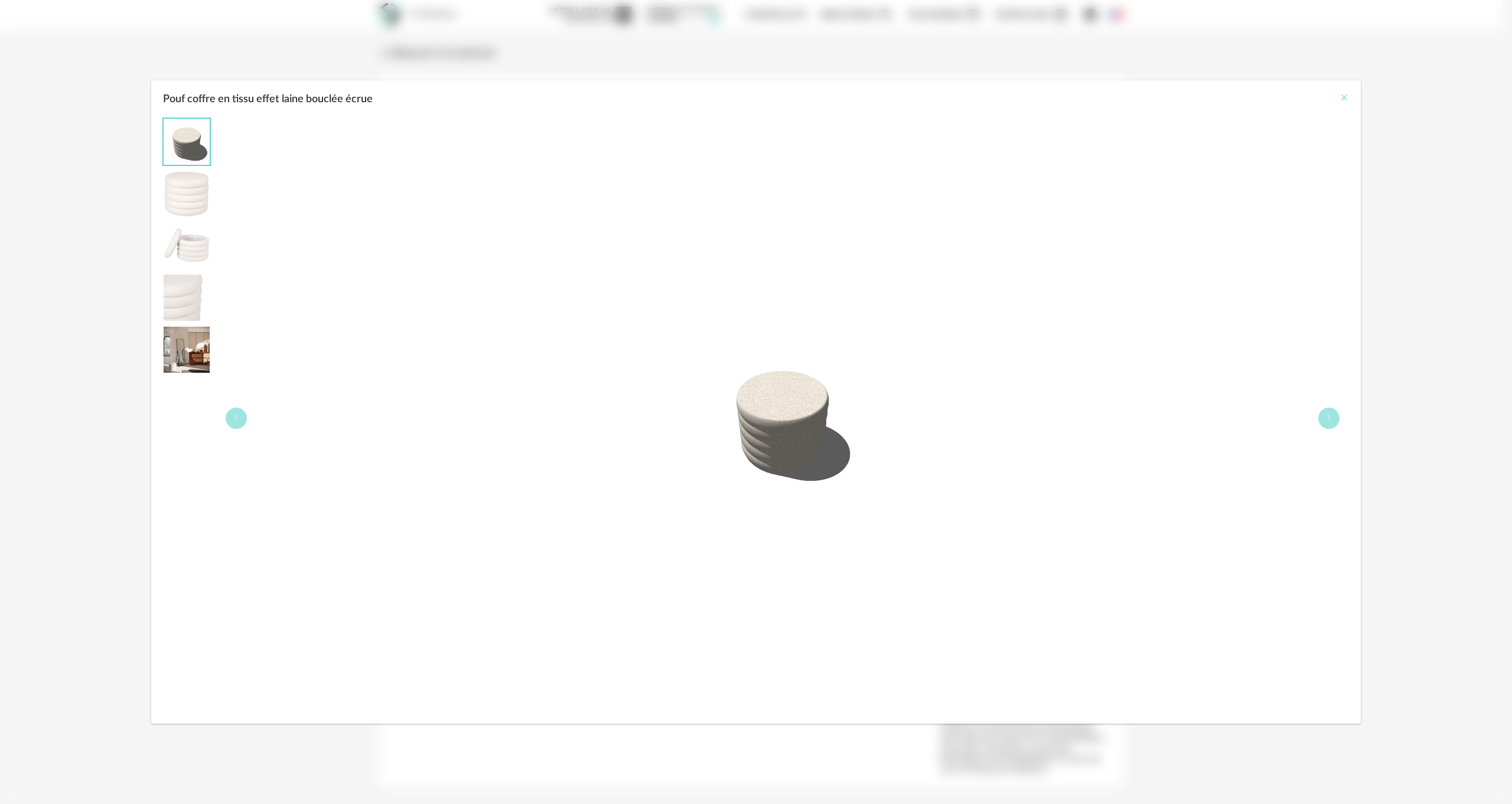
click at [1345, 94] on icon "Close" at bounding box center [1344, 97] width 10 height 10
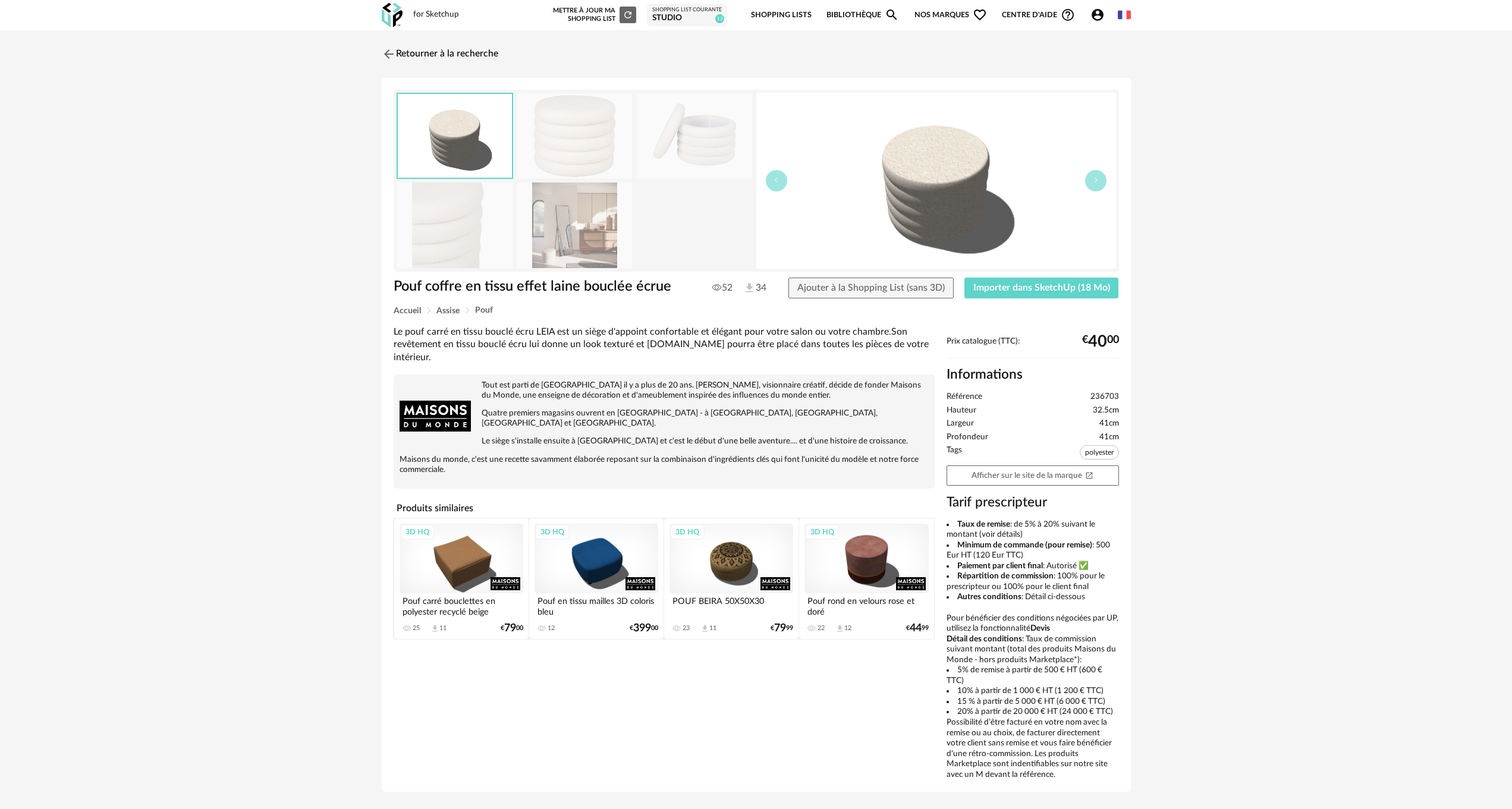
click at [875, 550] on div "3D HQ" at bounding box center [866, 558] width 124 height 70
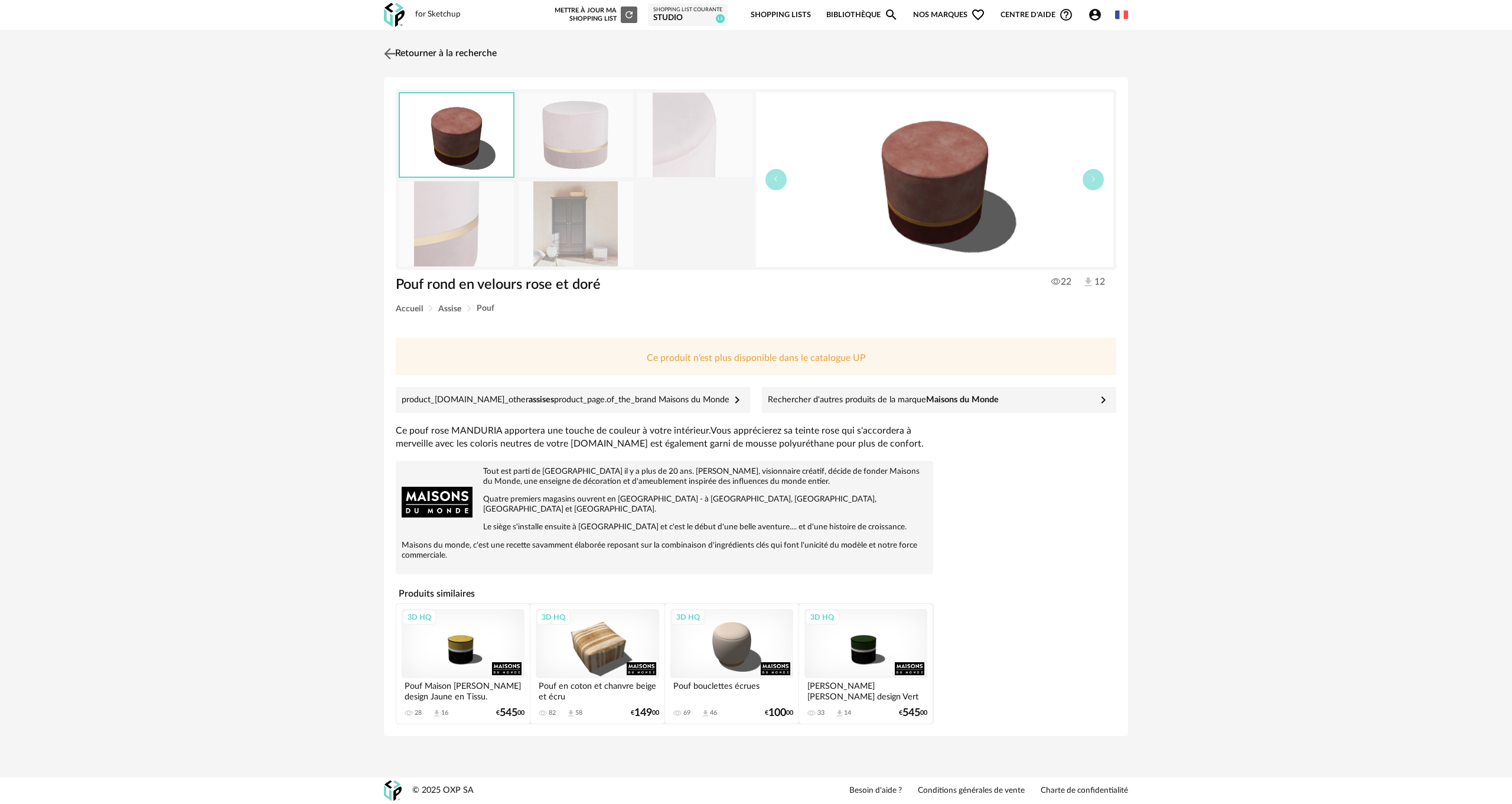
click at [390, 50] on img at bounding box center [390, 53] width 17 height 17
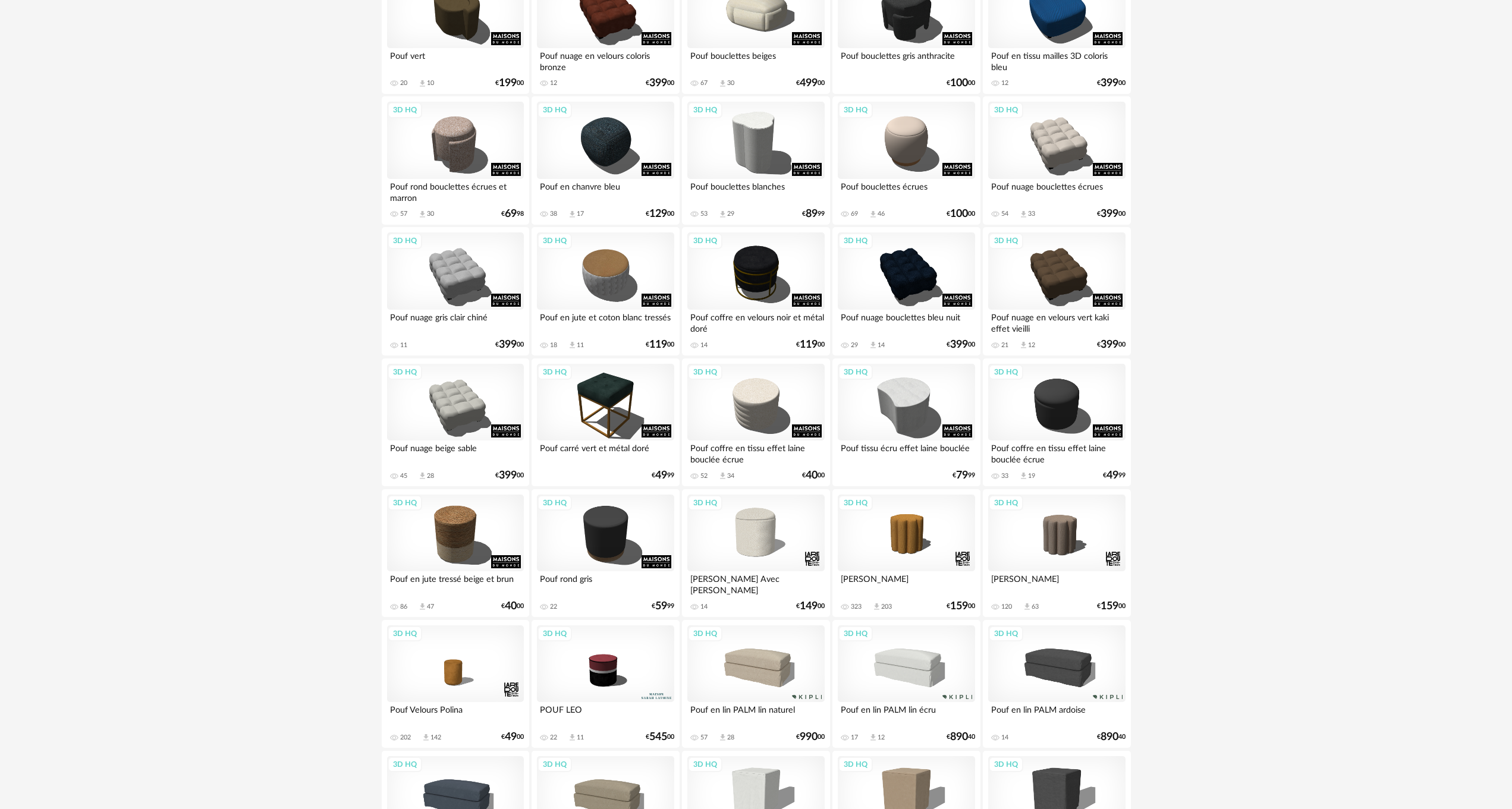
scroll to position [297, 0]
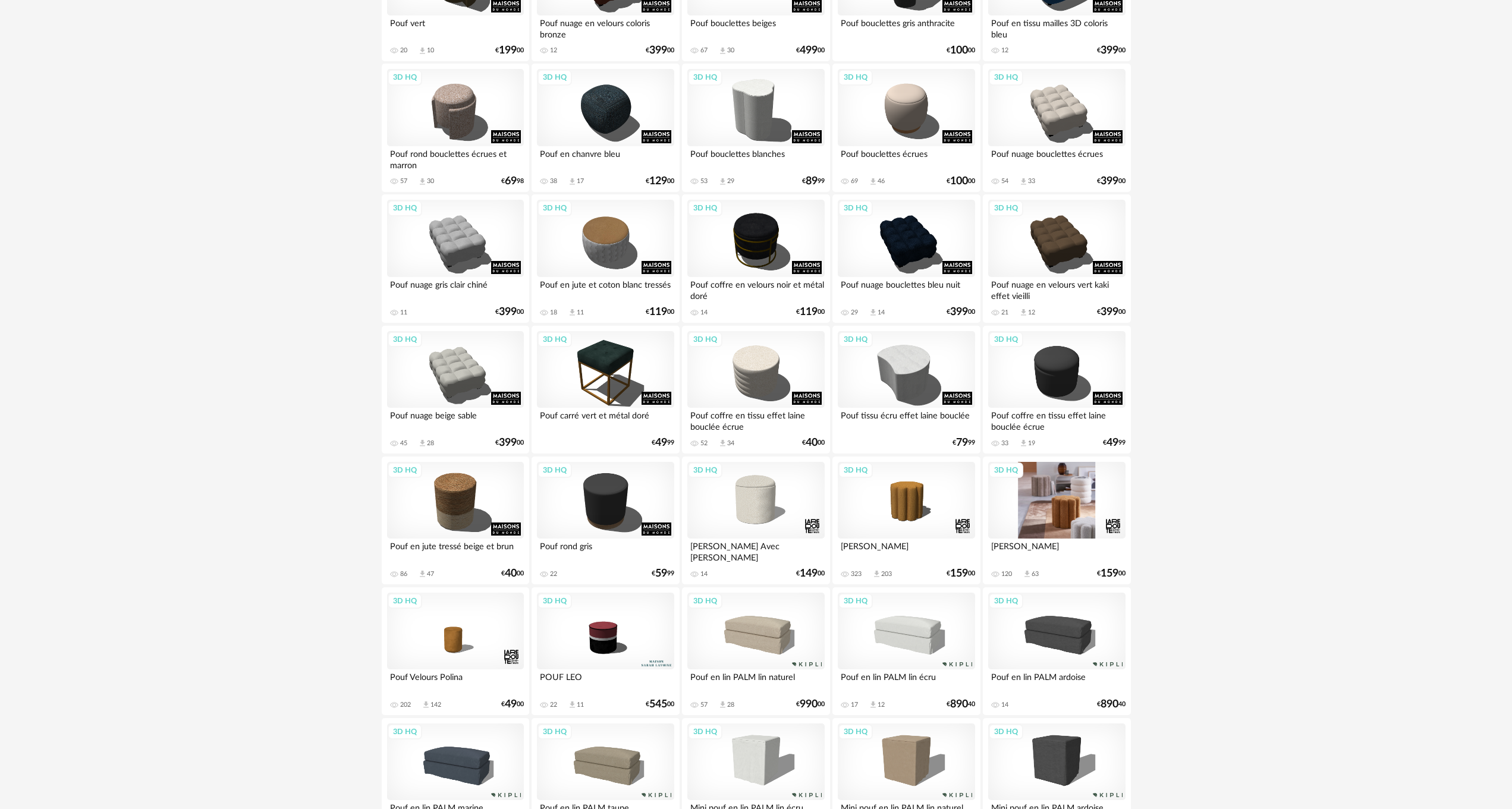
click at [1064, 512] on div "3D HQ" at bounding box center [1057, 501] width 137 height 77
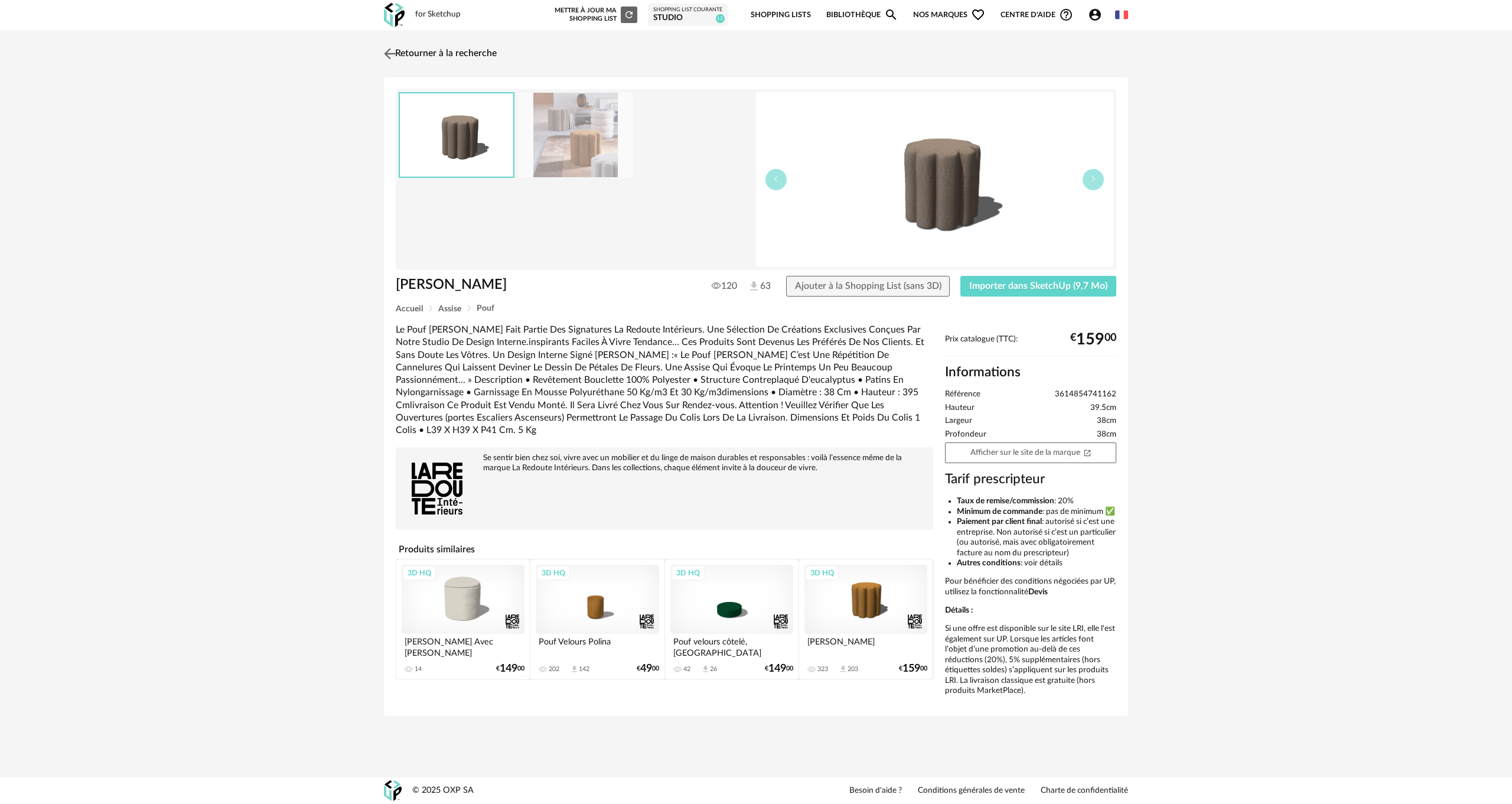
click at [398, 50] on img at bounding box center [390, 53] width 17 height 17
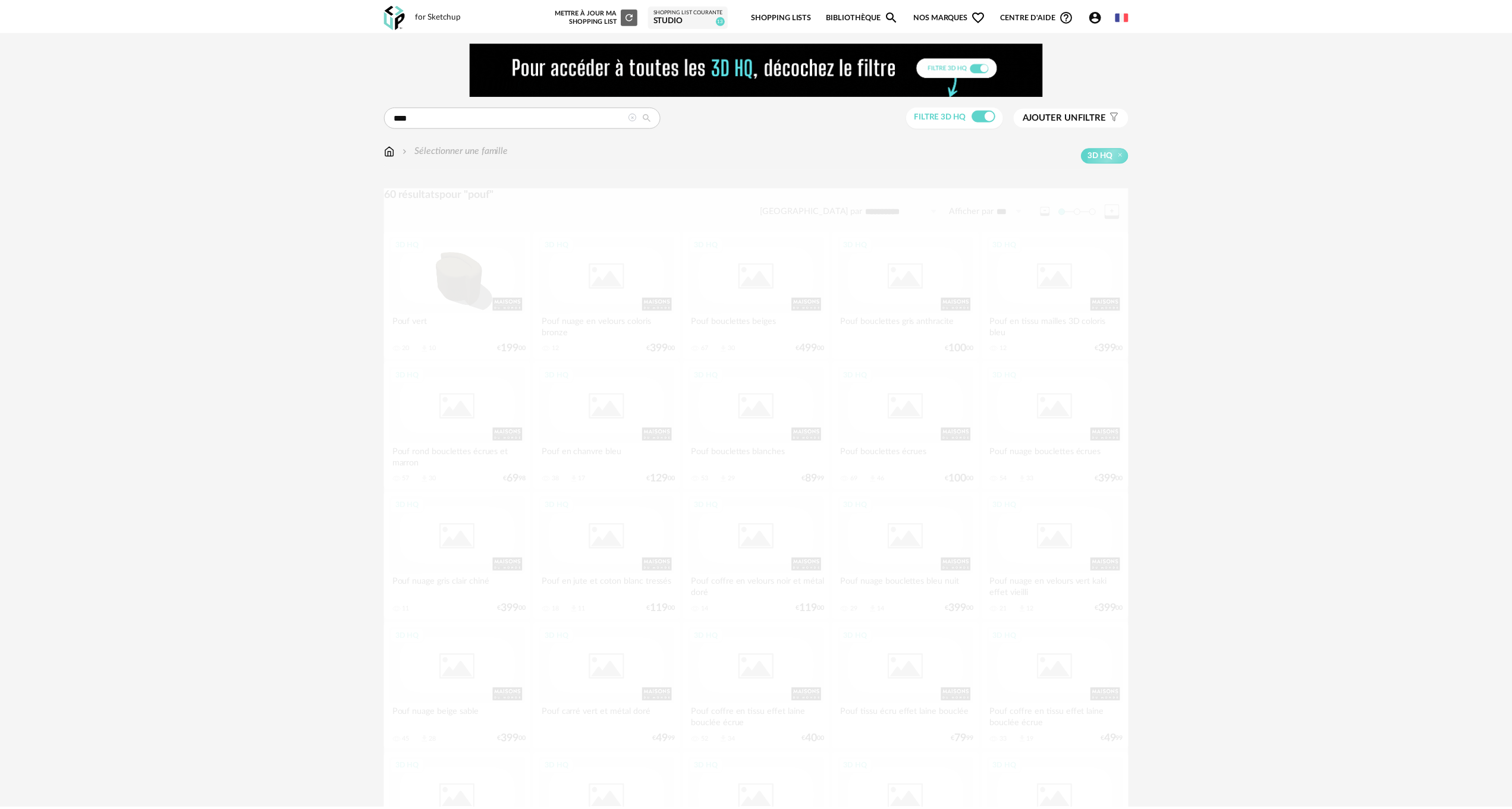
scroll to position [297, 0]
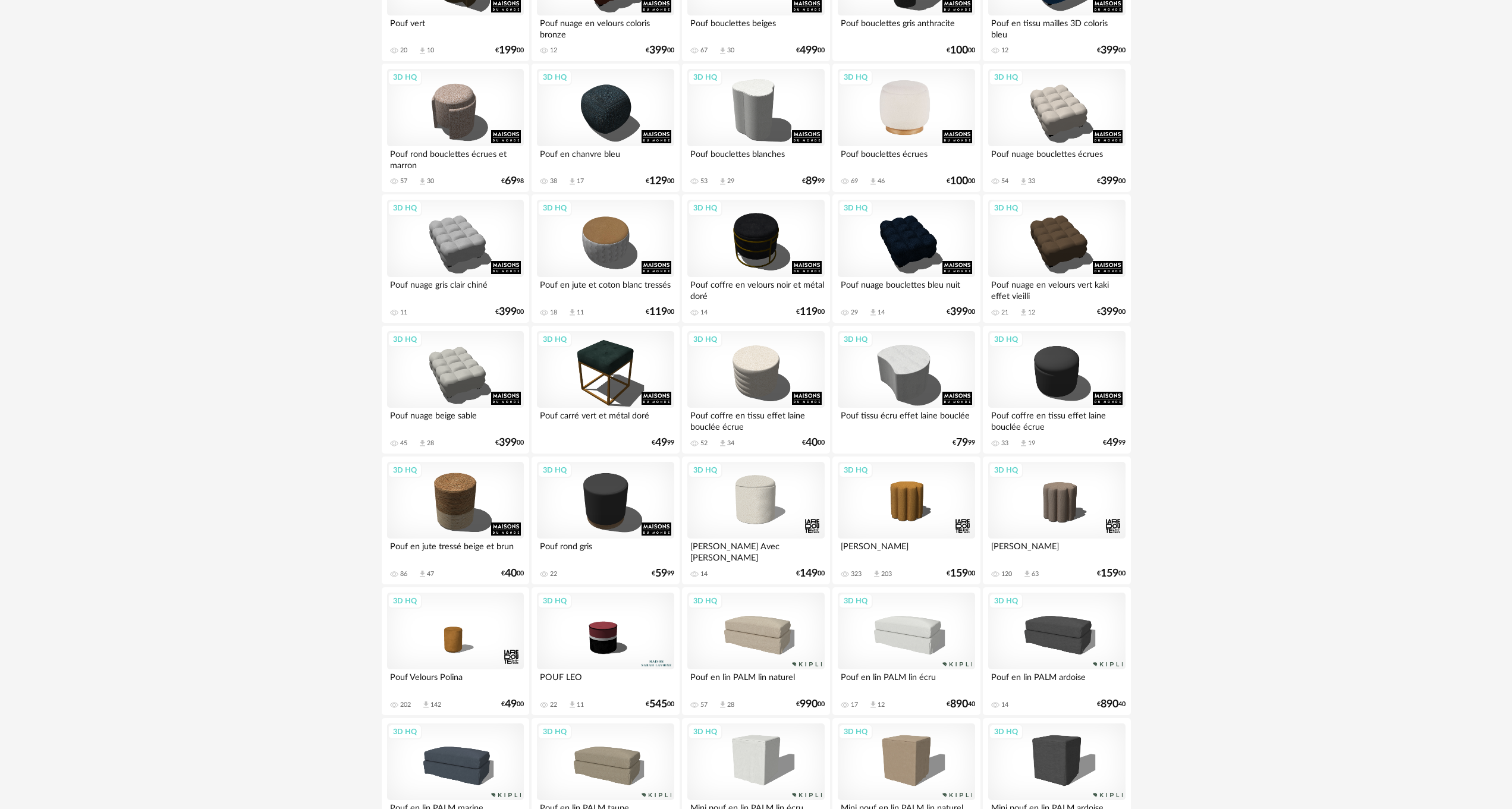
click at [921, 104] on div "3D HQ" at bounding box center [906, 108] width 137 height 77
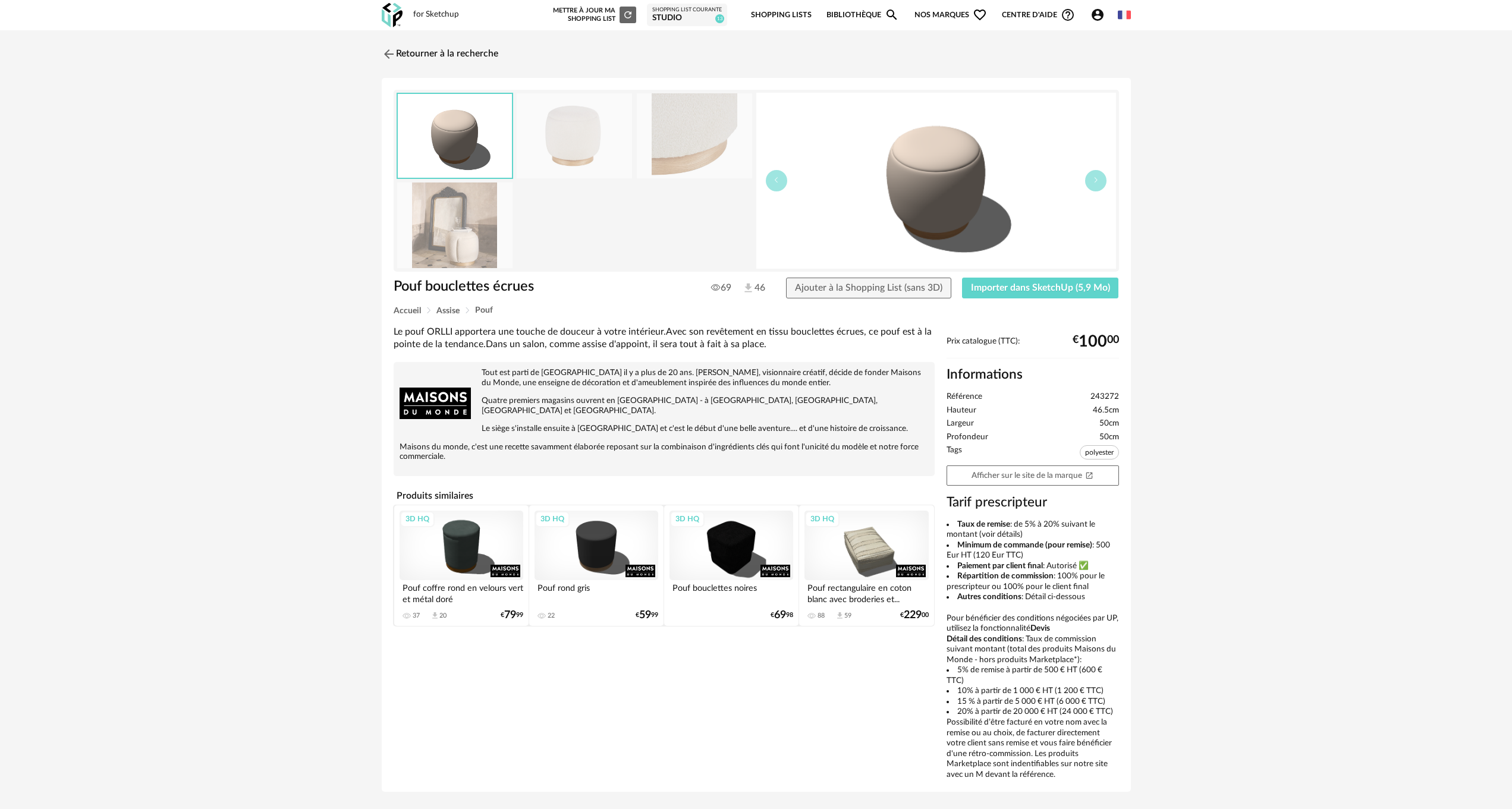
click at [587, 150] on img at bounding box center [574, 135] width 116 height 85
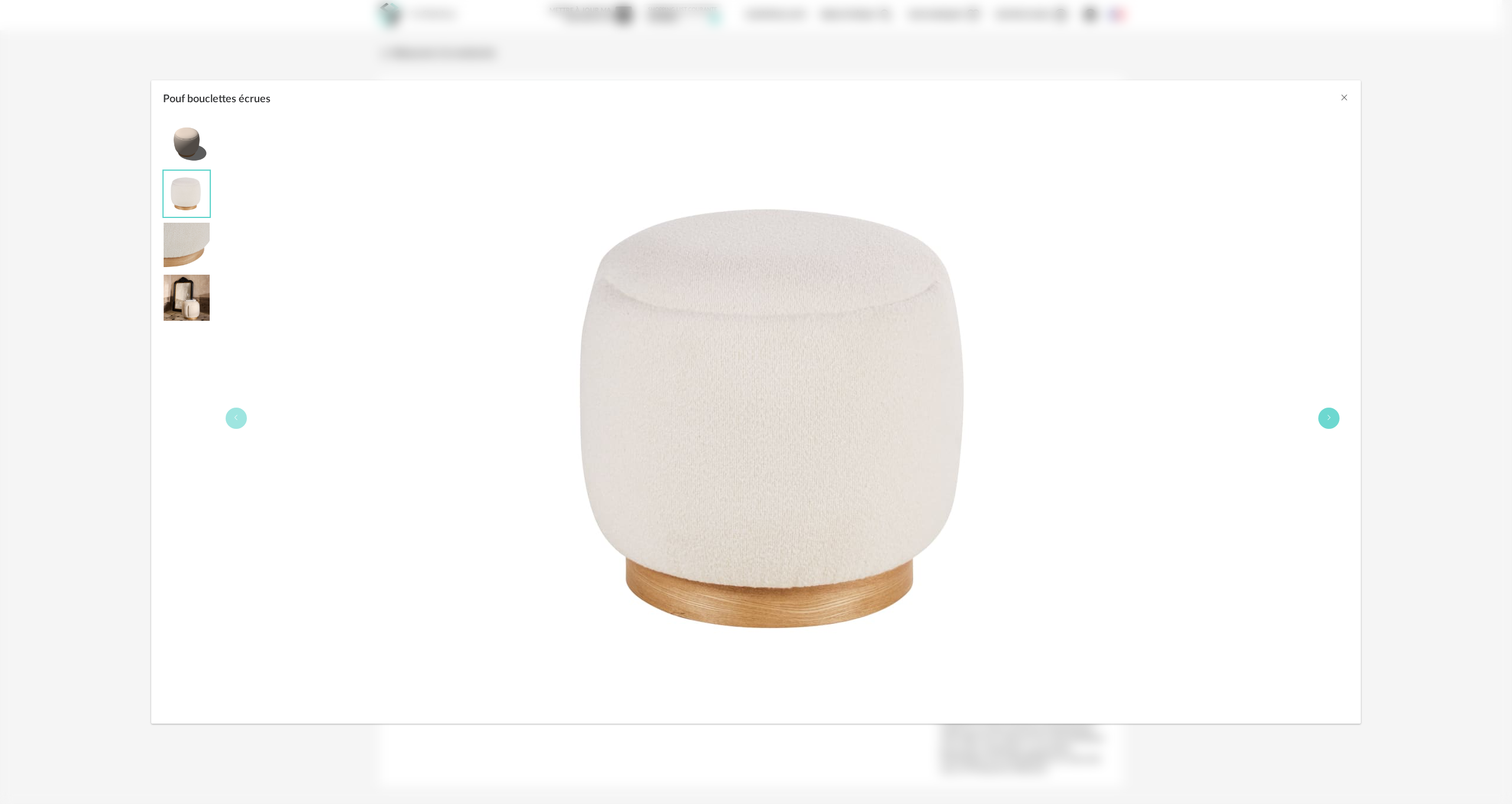
click at [1328, 414] on icon "Pouf bouclettes écrues" at bounding box center [1329, 418] width 7 height 7
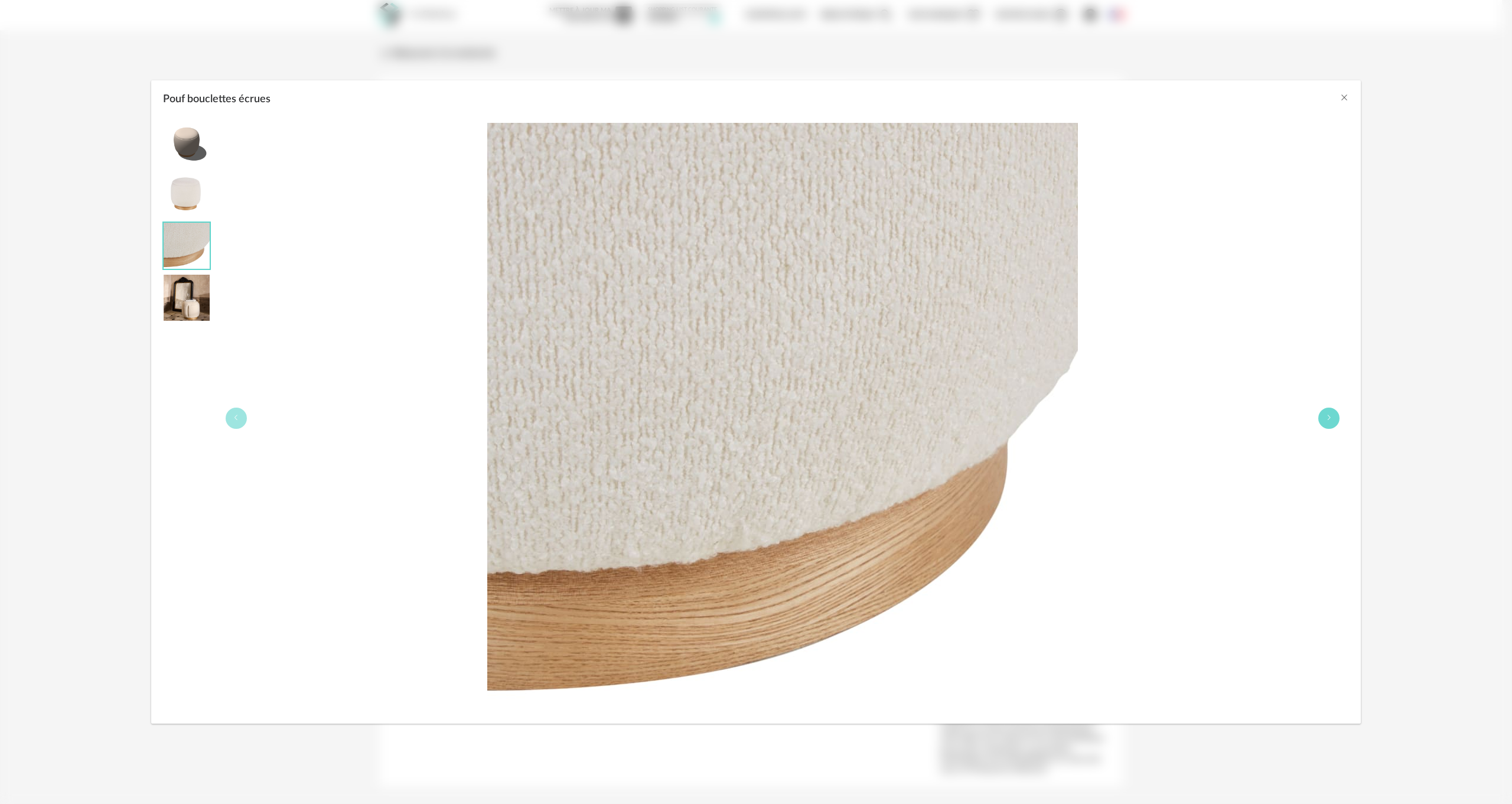
click at [1328, 414] on icon "Pouf bouclettes écrues" at bounding box center [1329, 418] width 7 height 7
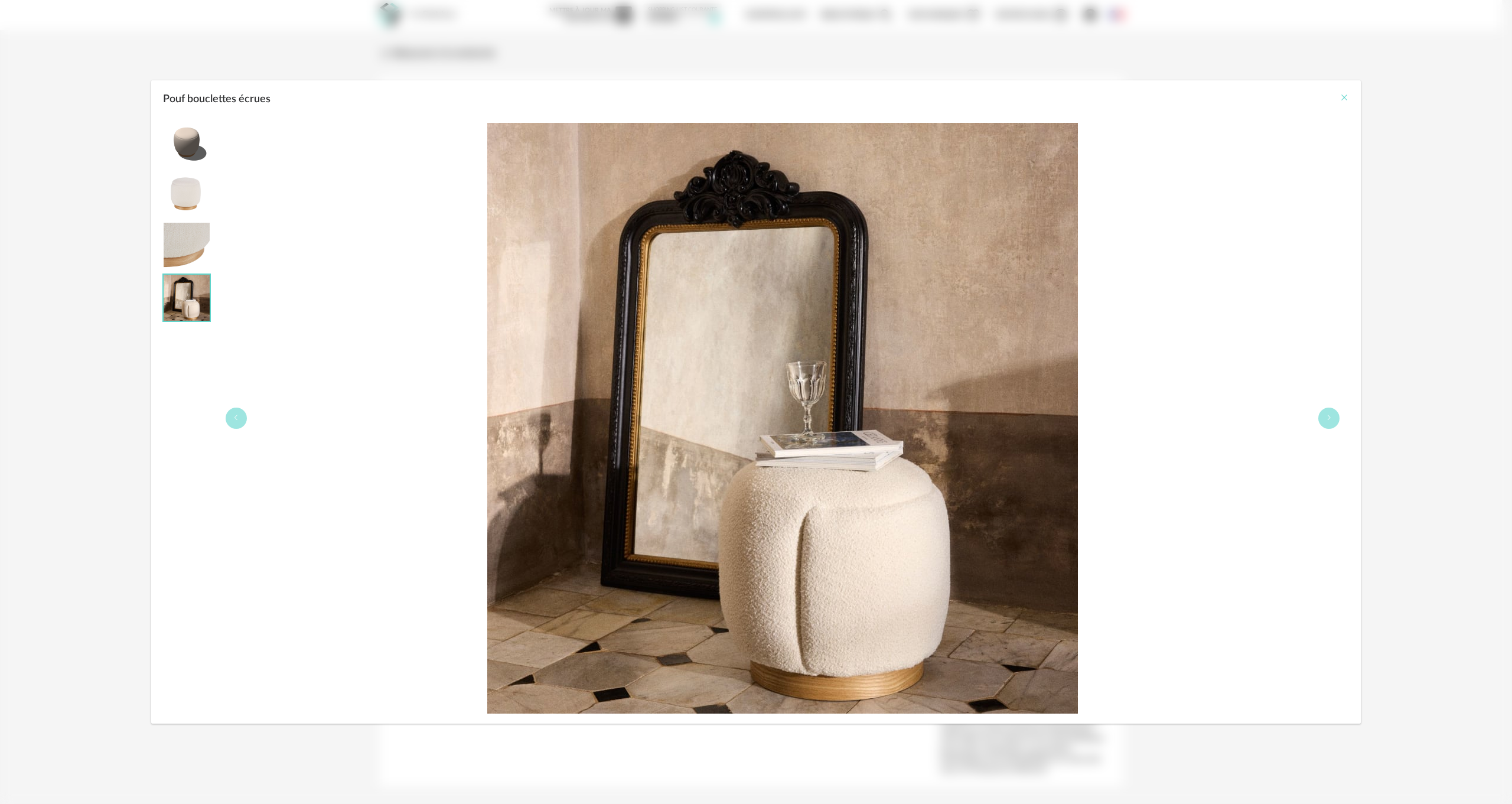
click at [1347, 97] on icon "Close" at bounding box center [1344, 97] width 10 height 10
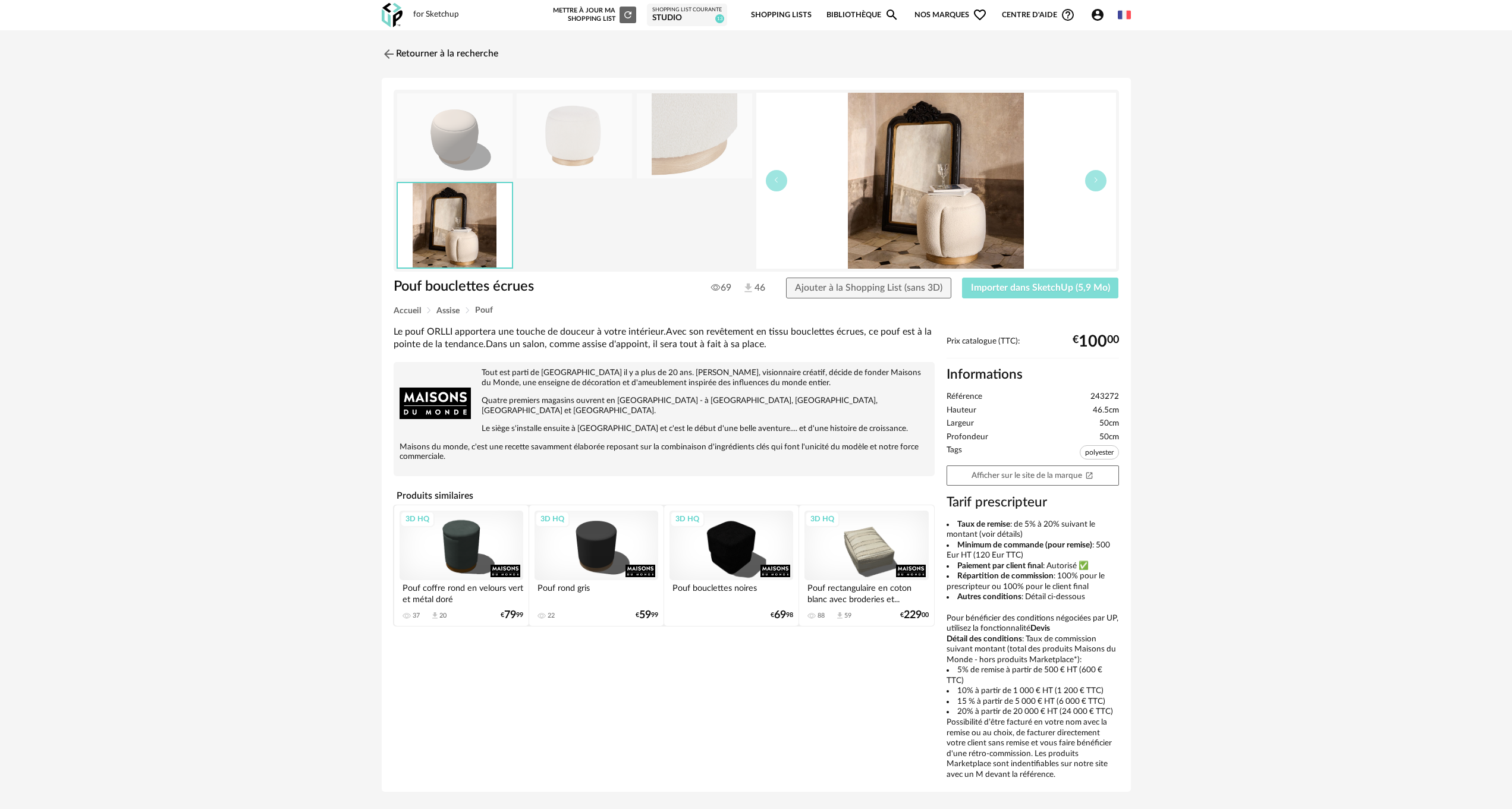
click at [1057, 287] on span "Importer dans SketchUp (5,9 Mo)" at bounding box center [1041, 288] width 139 height 10
